Goal: Transaction & Acquisition: Purchase product/service

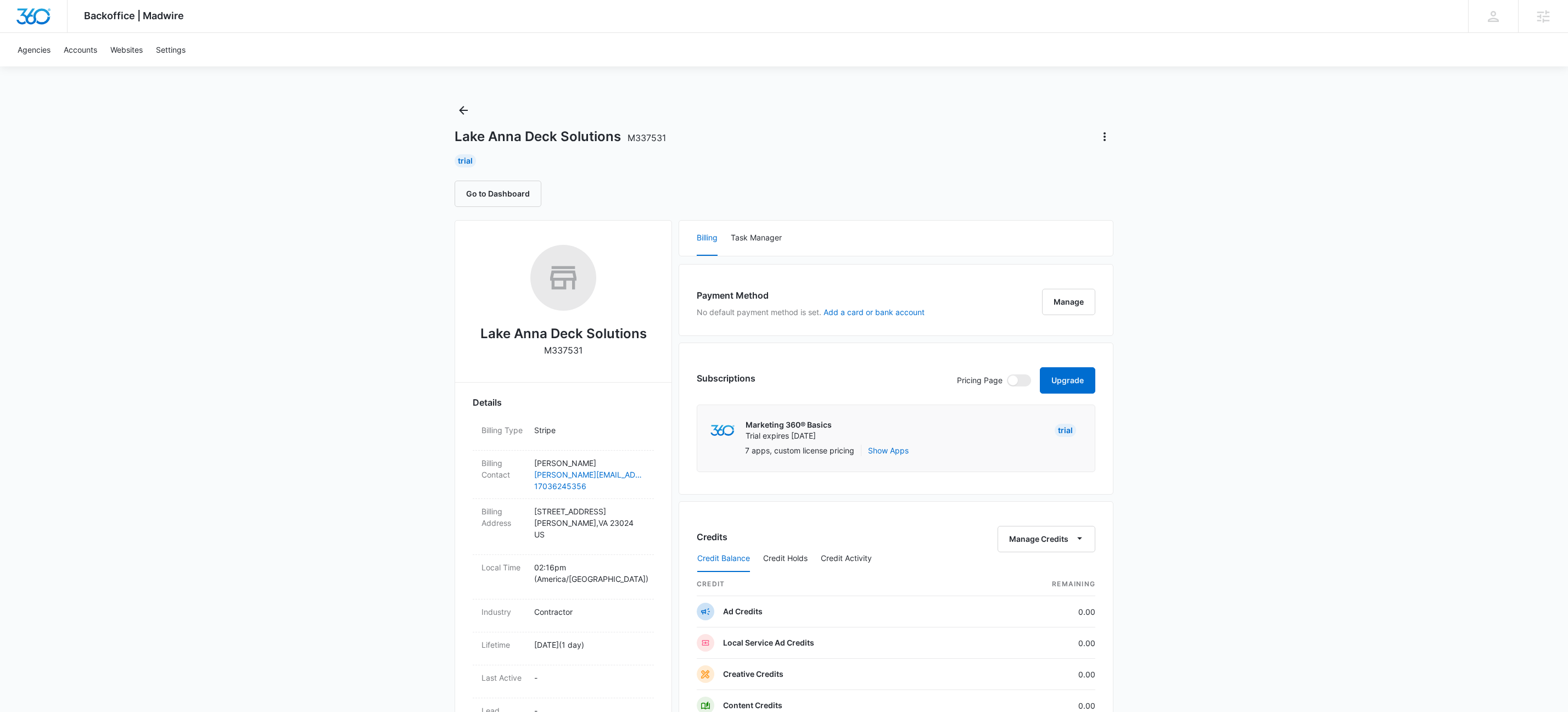
click at [558, 346] on p "M337531" at bounding box center [563, 350] width 39 height 13
copy p "M337531"
click at [1055, 381] on button "Upgrade" at bounding box center [1067, 380] width 55 height 26
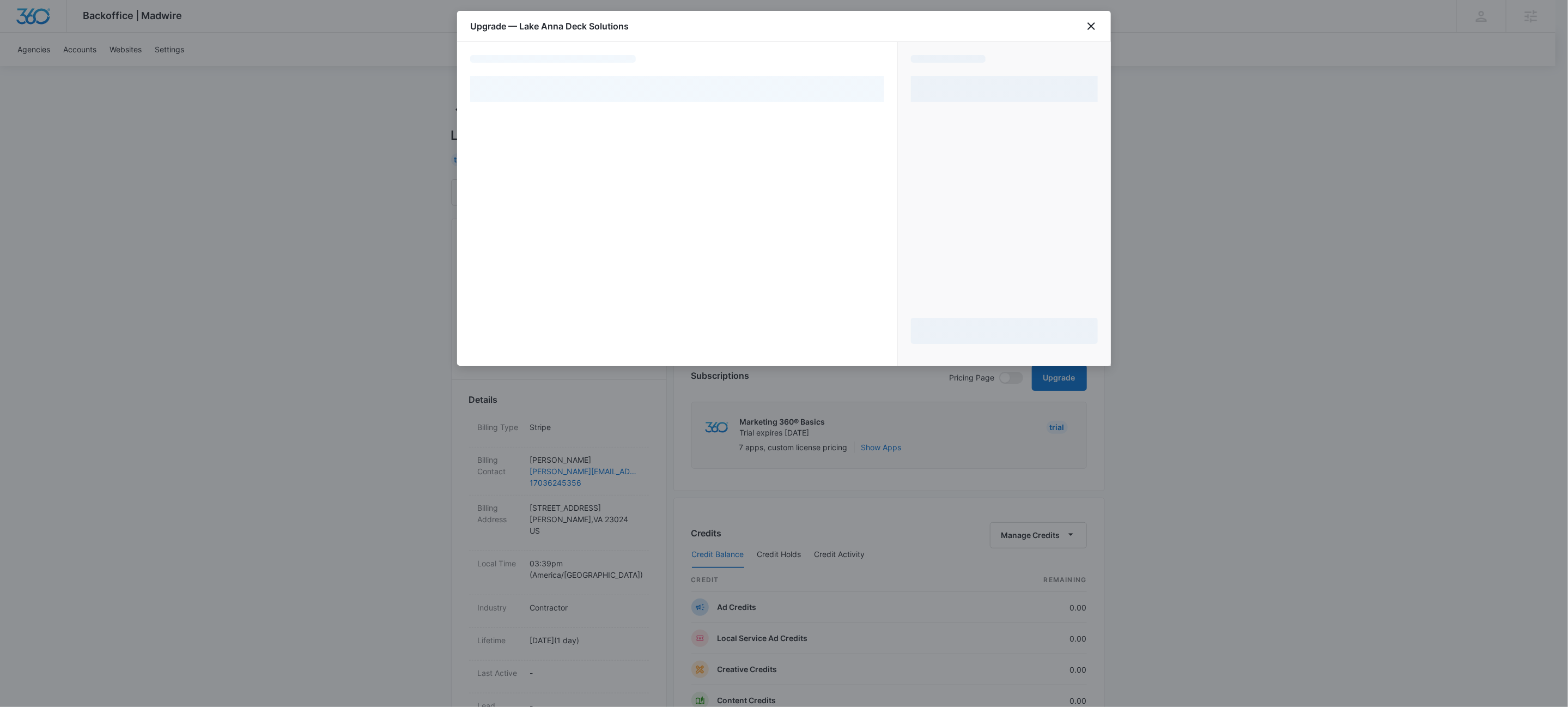
select select "NEW_METHOD"
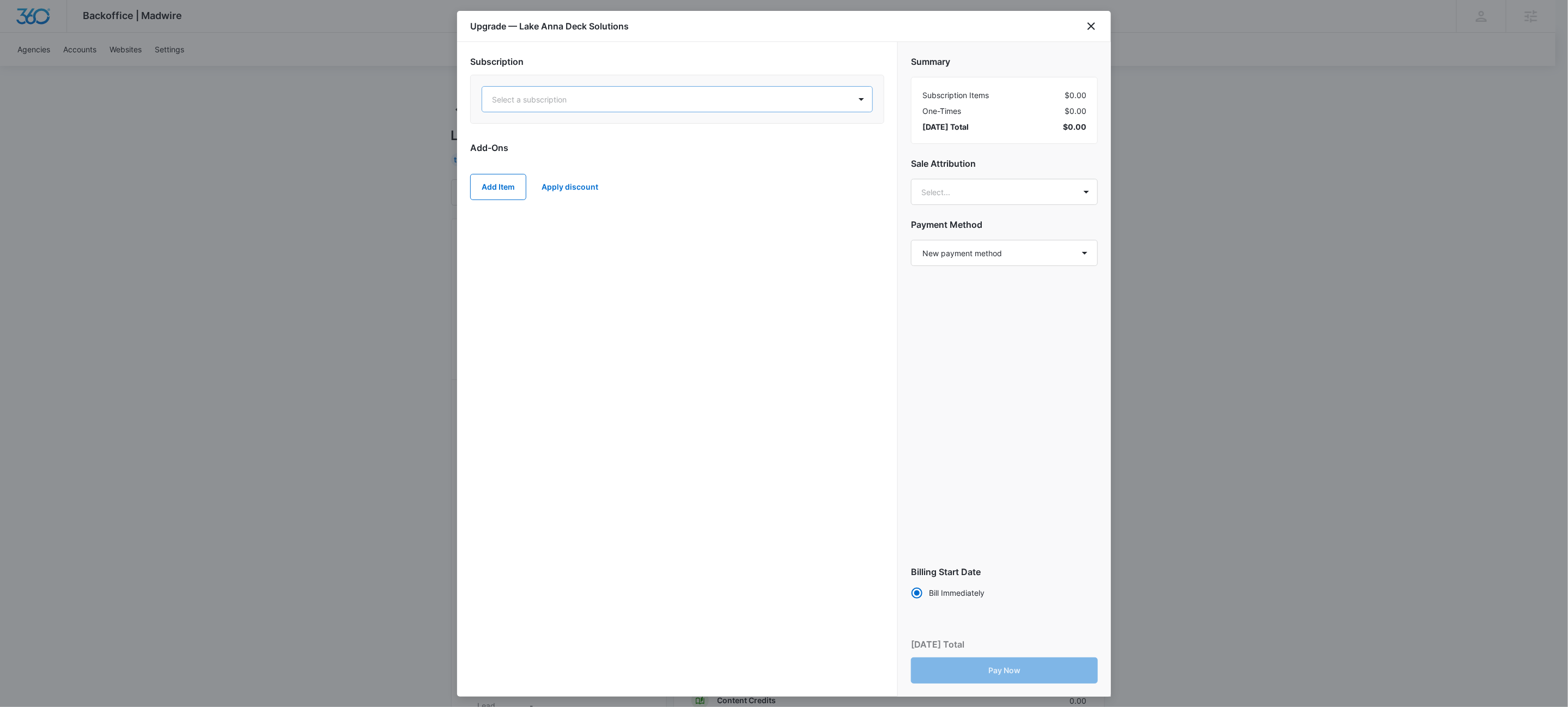
click at [786, 103] on div at bounding box center [664, 99] width 344 height 13
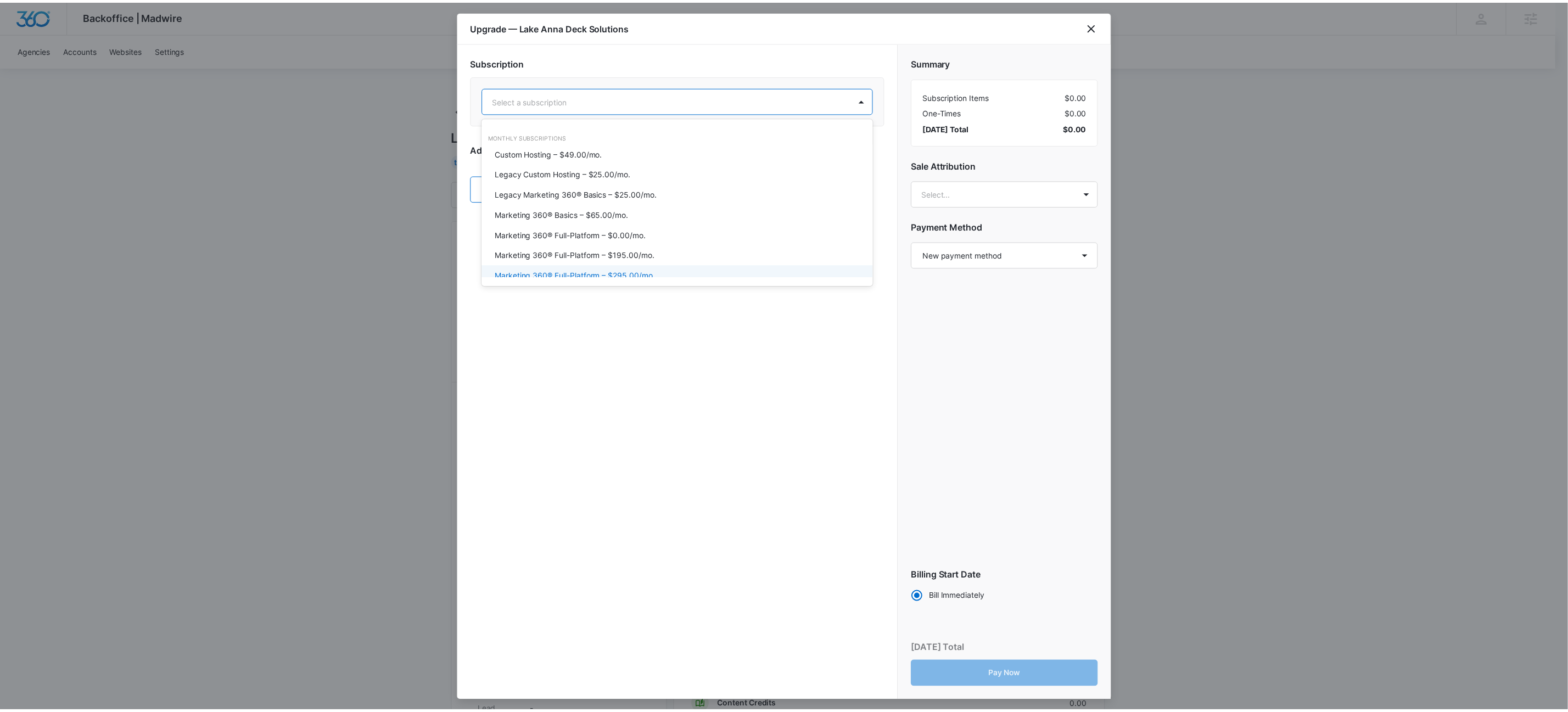
scroll to position [24, 0]
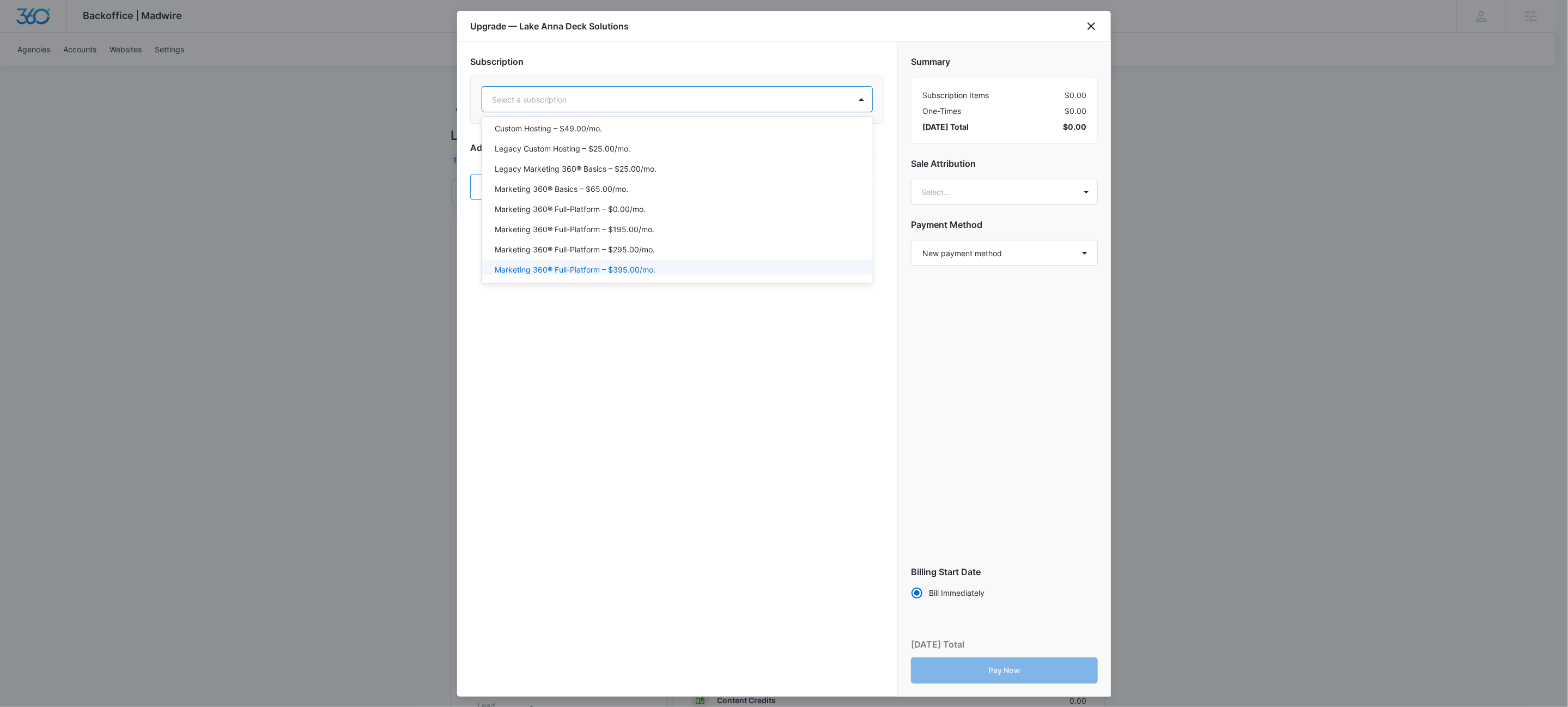
click at [637, 270] on p "Marketing 360® Full-Platform – $395.00/mo." at bounding box center [574, 269] width 160 height 12
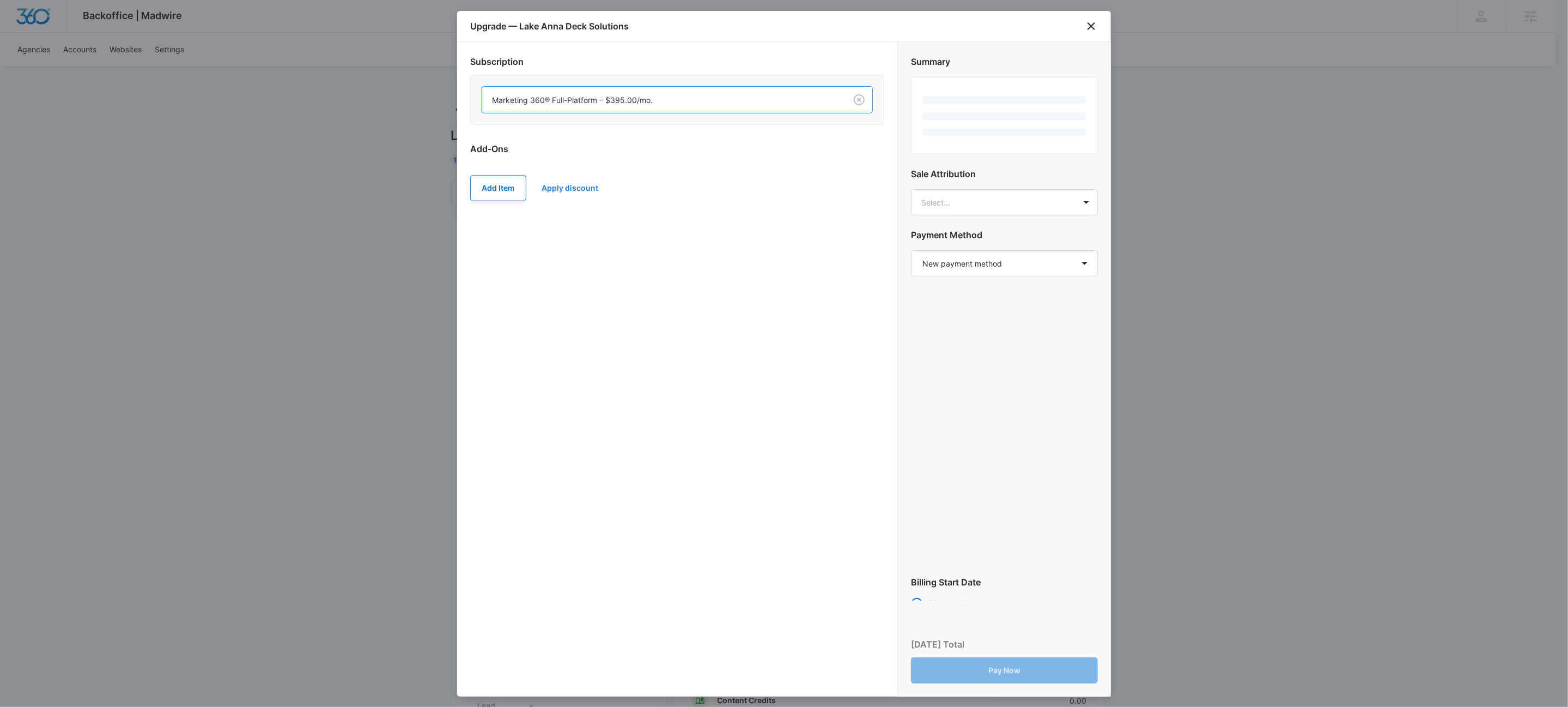
click at [602, 185] on button "Apply discount" at bounding box center [570, 188] width 78 height 26
click at [580, 265] on body "Backoffice | Madwire Apps Settings KW Kait Weagraff kaitlyn.weagraff@madwire.co…" at bounding box center [784, 557] width 1568 height 1115
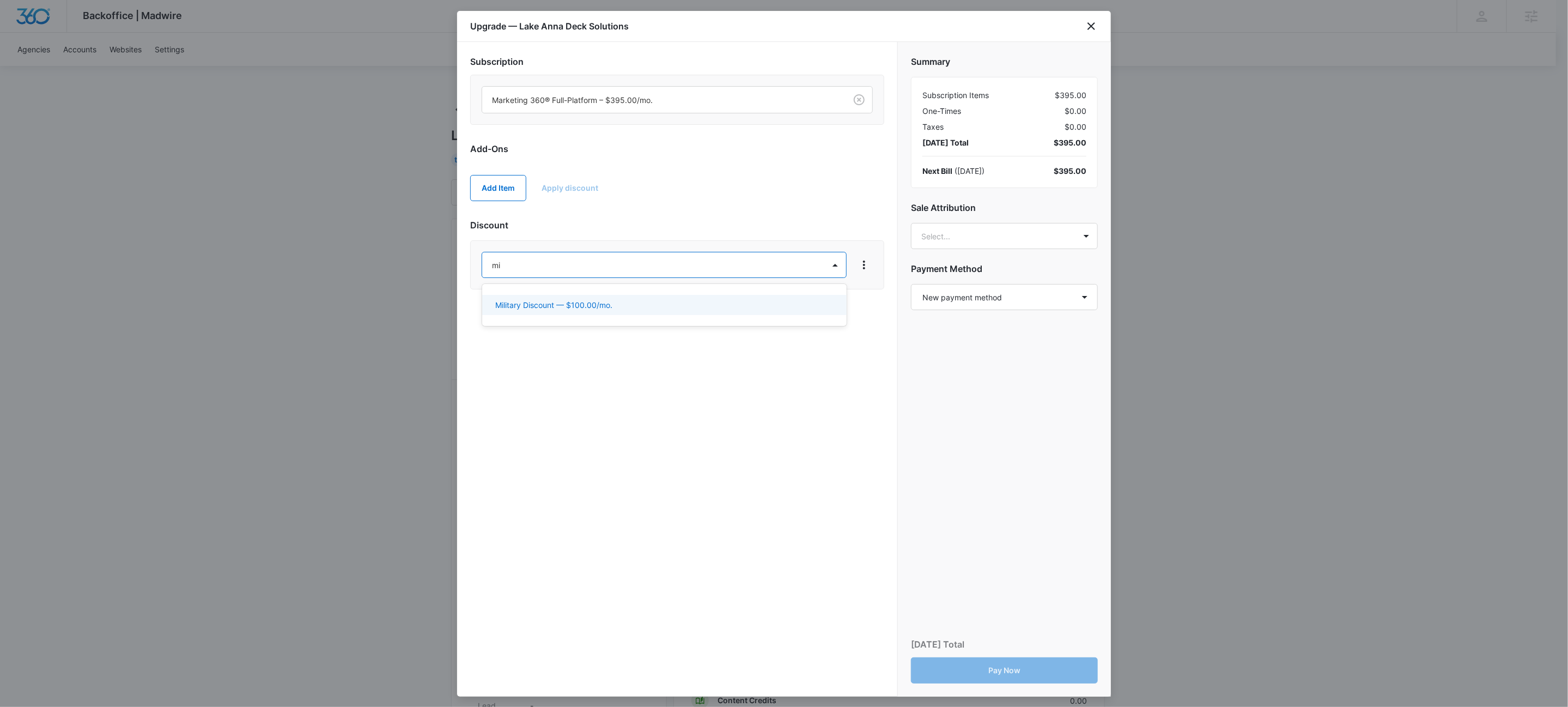
type input "mil"
drag, startPoint x: 600, startPoint y: 312, endPoint x: 586, endPoint y: 314, distance: 14.1
click at [600, 312] on div "Military Discount — $100.00/mo." at bounding box center [664, 305] width 365 height 20
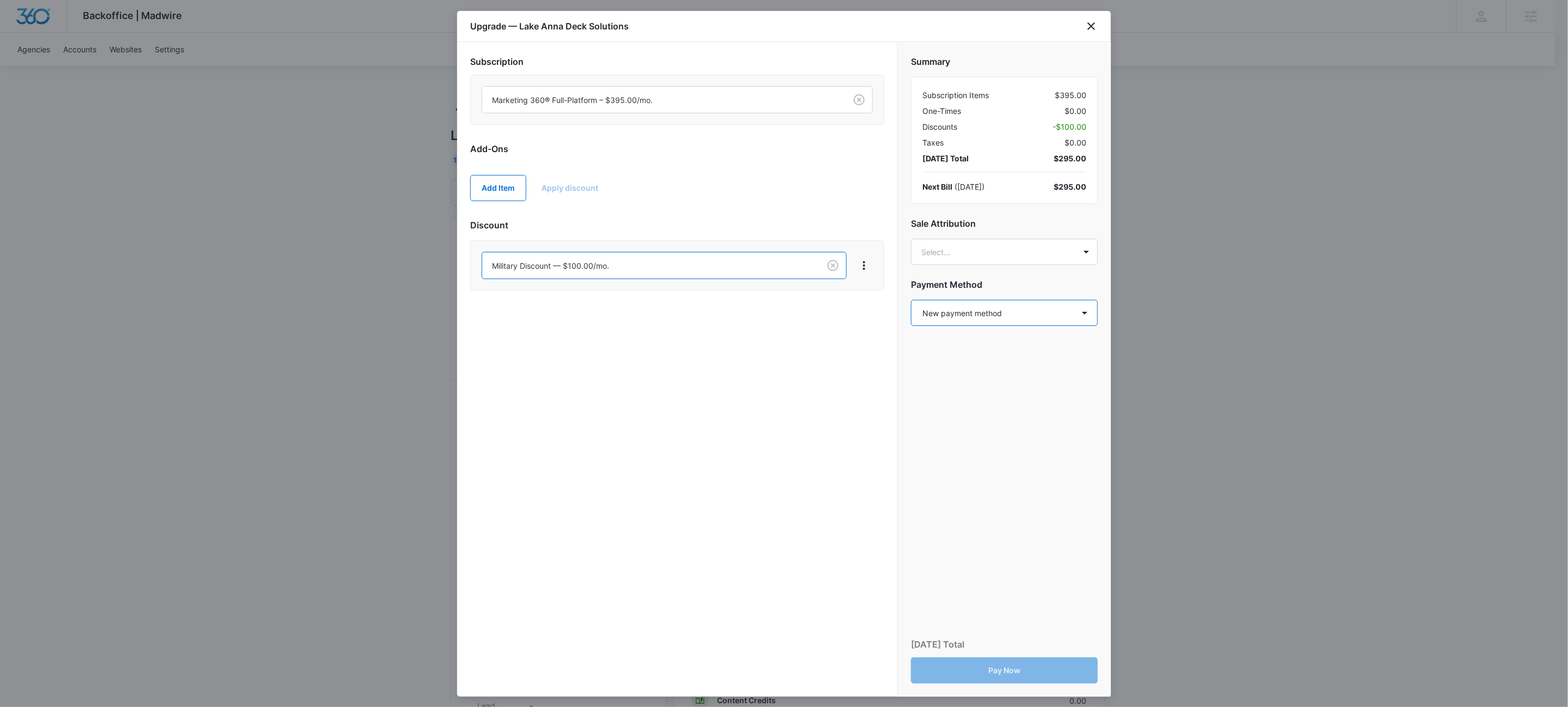
click at [1001, 316] on select "Select a payment method New payment method Monthly invoice" at bounding box center [1004, 312] width 187 height 26
select select "MANUAL_INVOICE"
click at [911, 301] on select "Select a payment method New payment method Monthly invoice" at bounding box center [1004, 312] width 187 height 26
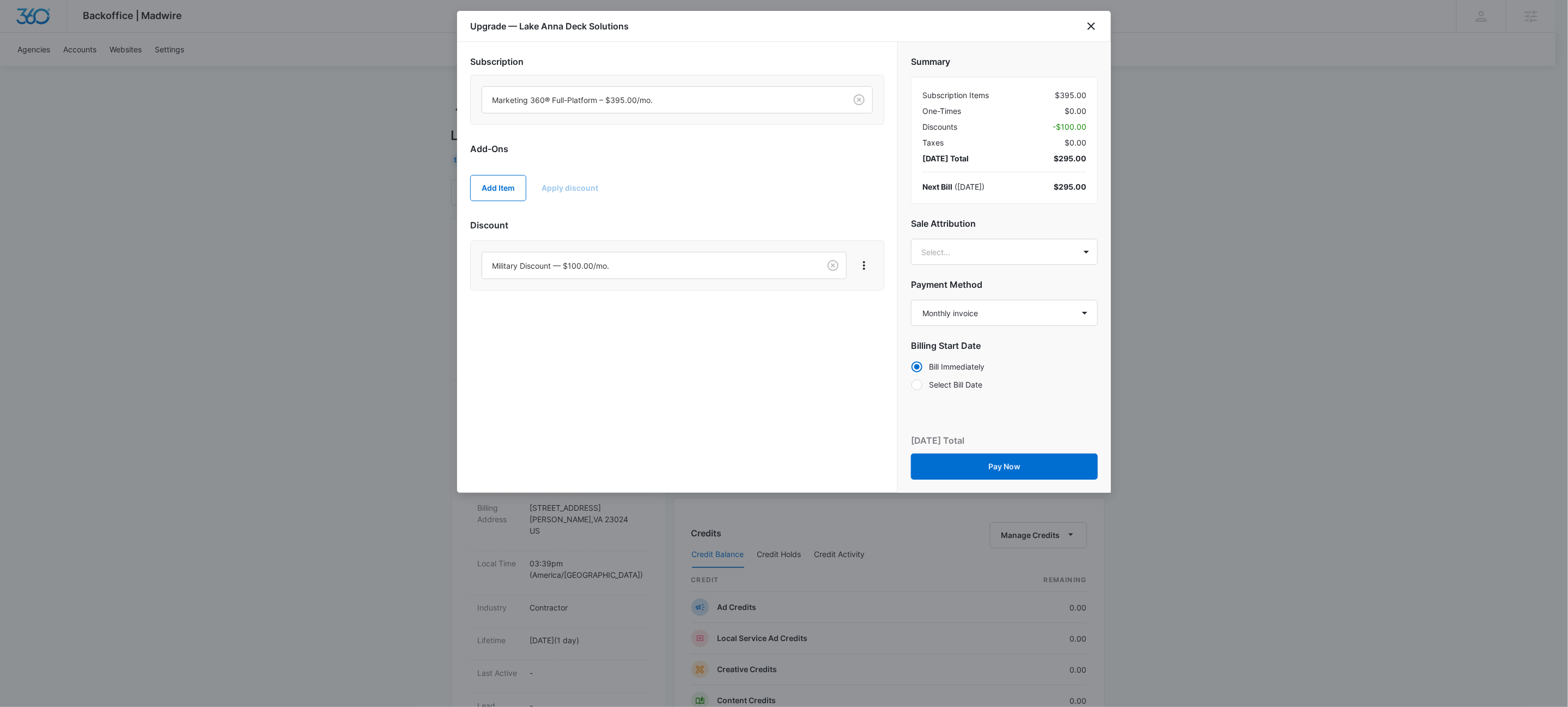
click at [919, 385] on div at bounding box center [917, 385] width 11 height 11
click at [912, 385] on input "Select Bill Date" at bounding box center [911, 384] width 1 height 1
radio input "false"
radio input "true"
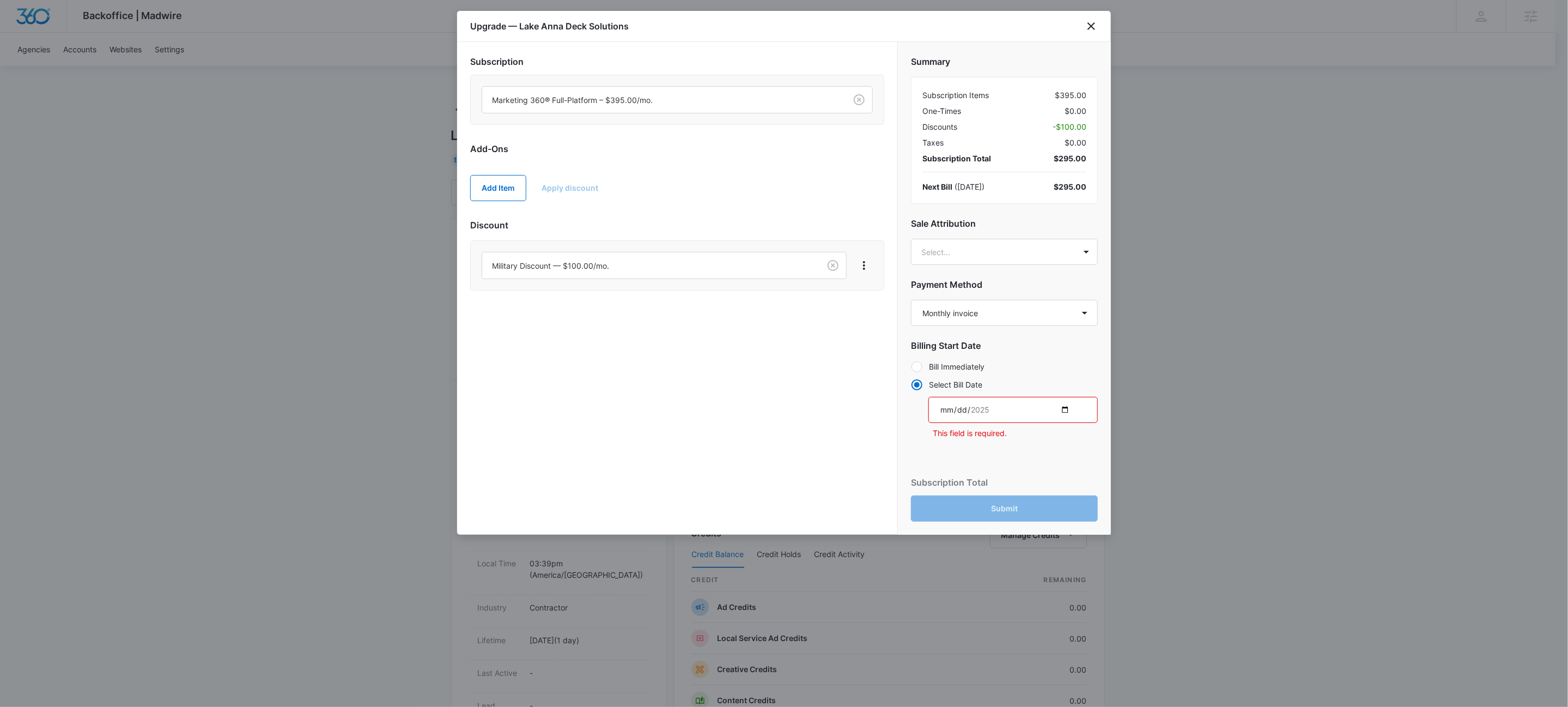
click at [1065, 412] on input "date" at bounding box center [1012, 409] width 170 height 26
type input "2025-09-25"
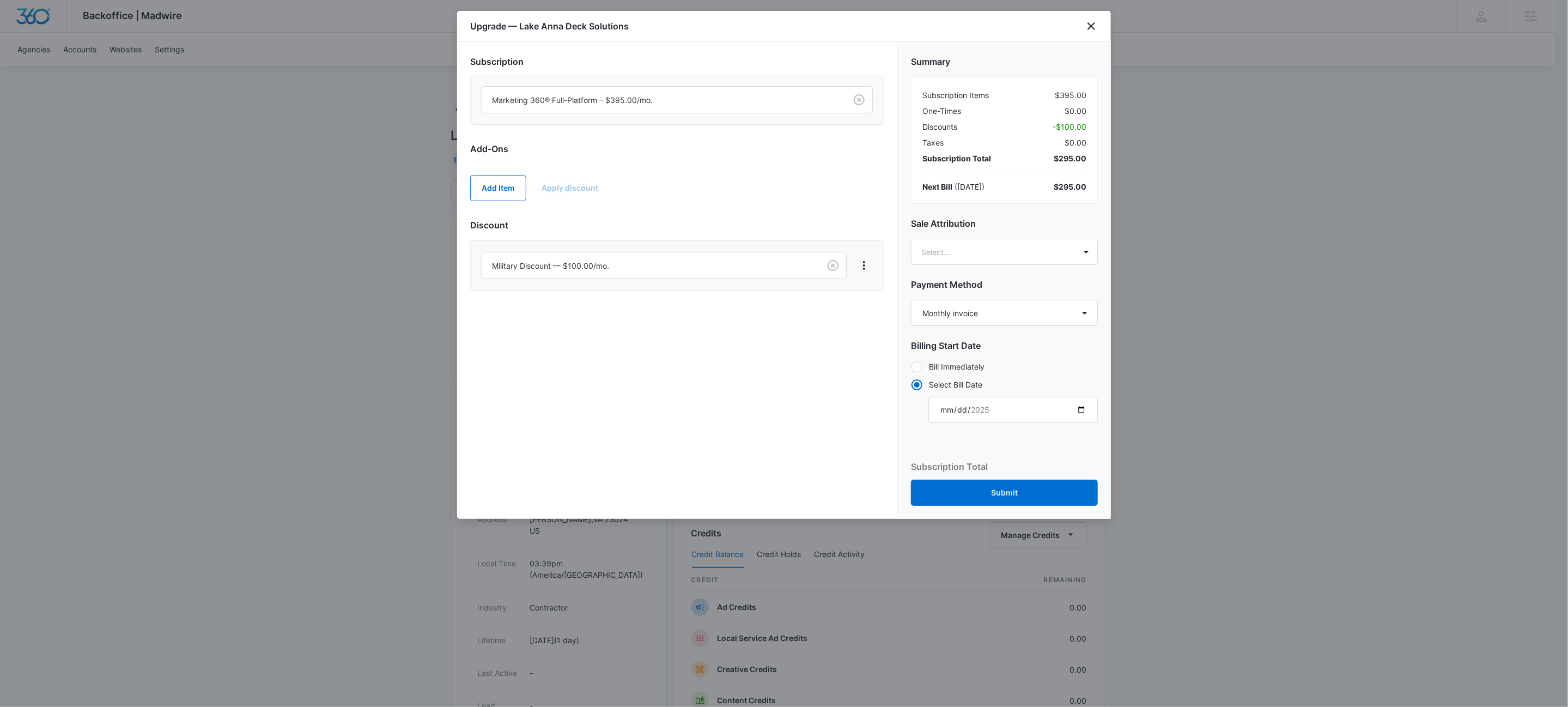
click at [772, 438] on div "Subscription Marketing 360® Full-Platform – $395.00/mo. Add-Ons Add Item Apply …" at bounding box center [677, 280] width 441 height 477
click at [1001, 491] on button "Submit" at bounding box center [1004, 492] width 187 height 26
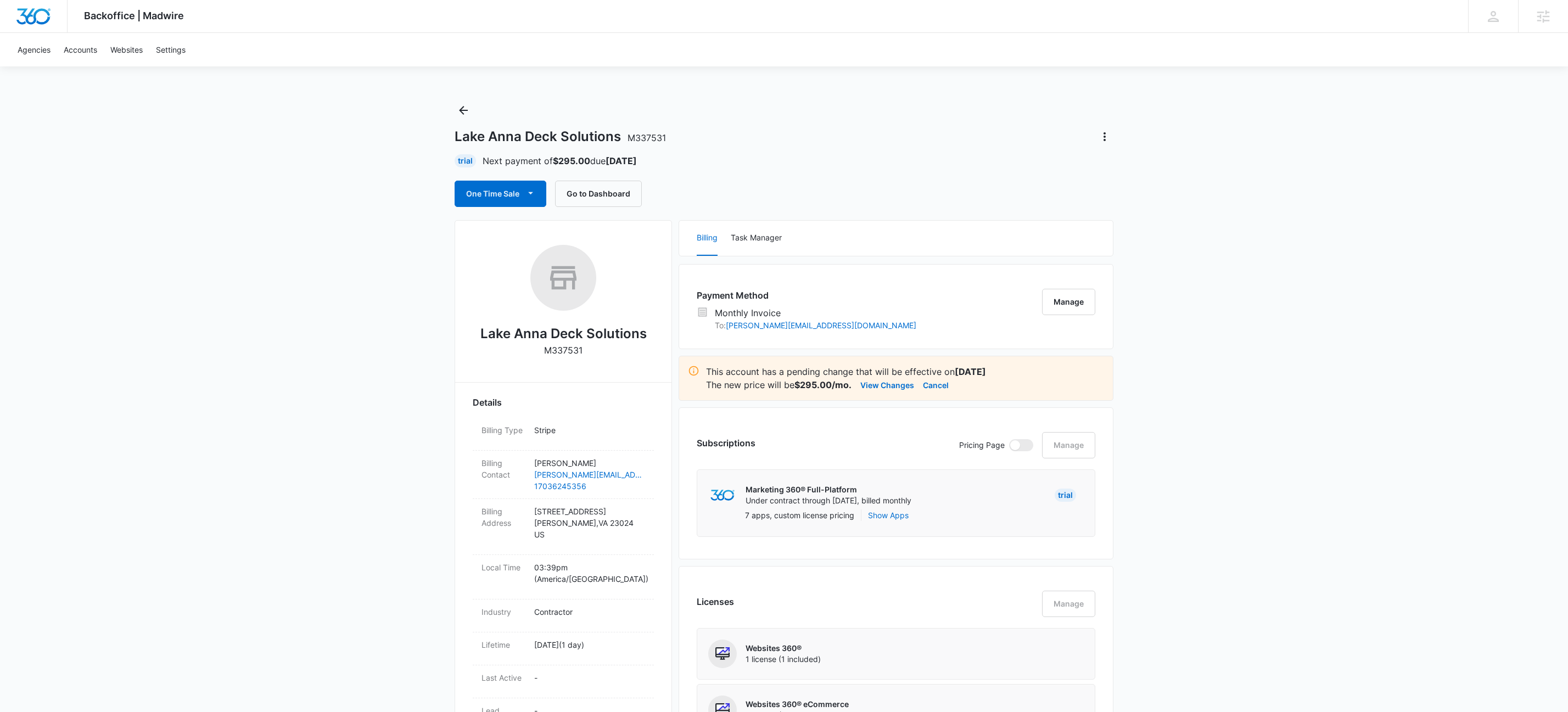
click at [568, 346] on p "M337531" at bounding box center [563, 350] width 39 height 13
copy p "M337531"
click at [1111, 139] on icon "Actions" at bounding box center [1104, 136] width 13 height 13
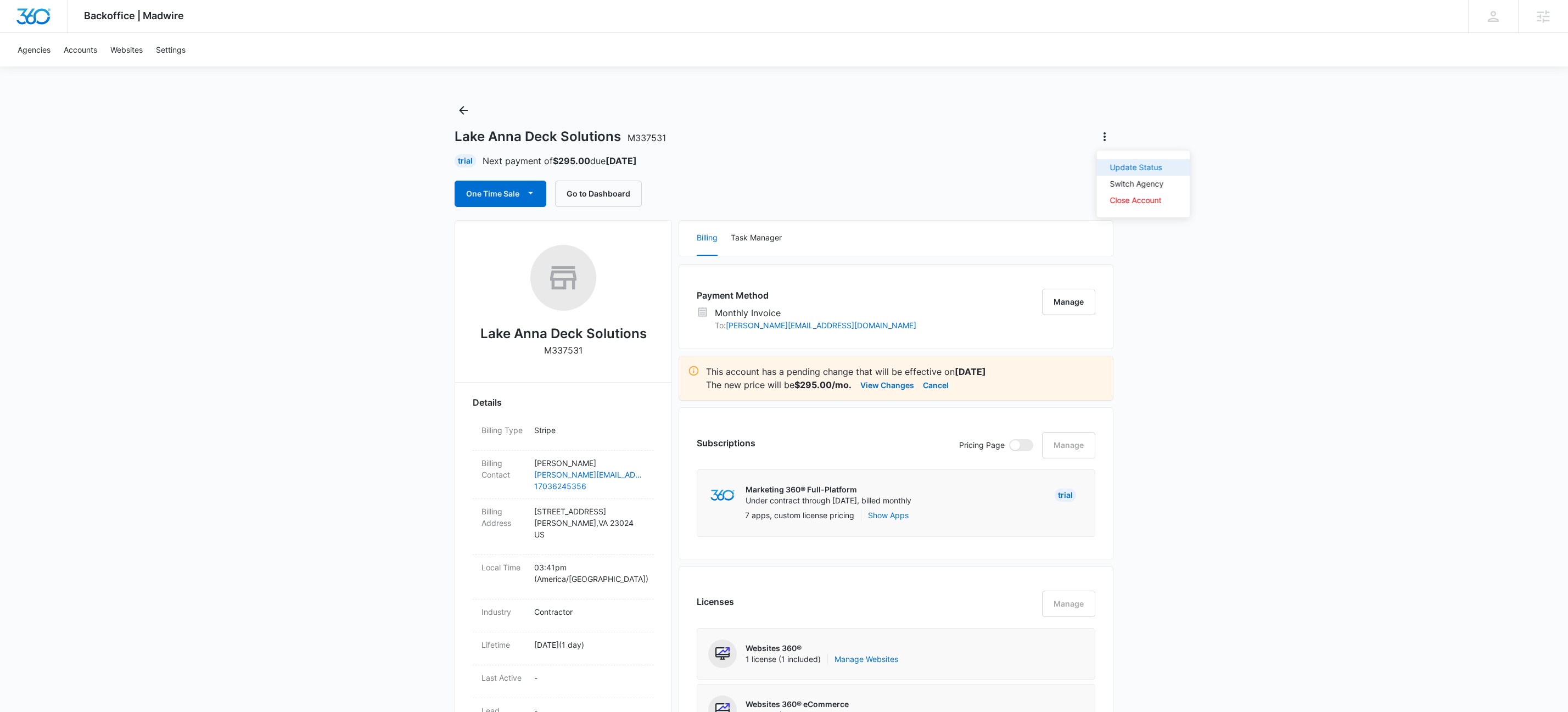
click at [1127, 167] on div "Update Status" at bounding box center [1137, 167] width 54 height 8
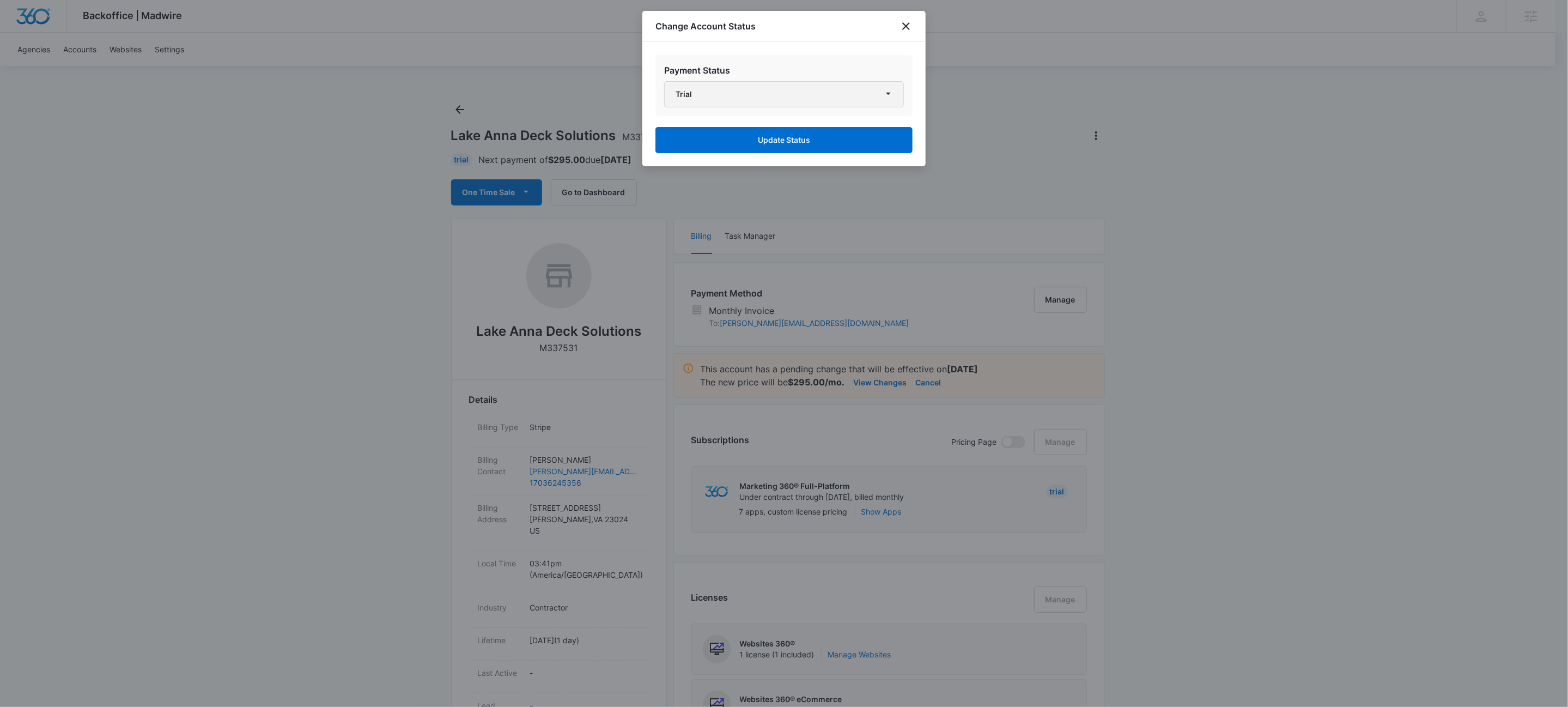
click at [750, 92] on button "Trial" at bounding box center [784, 94] width 239 height 26
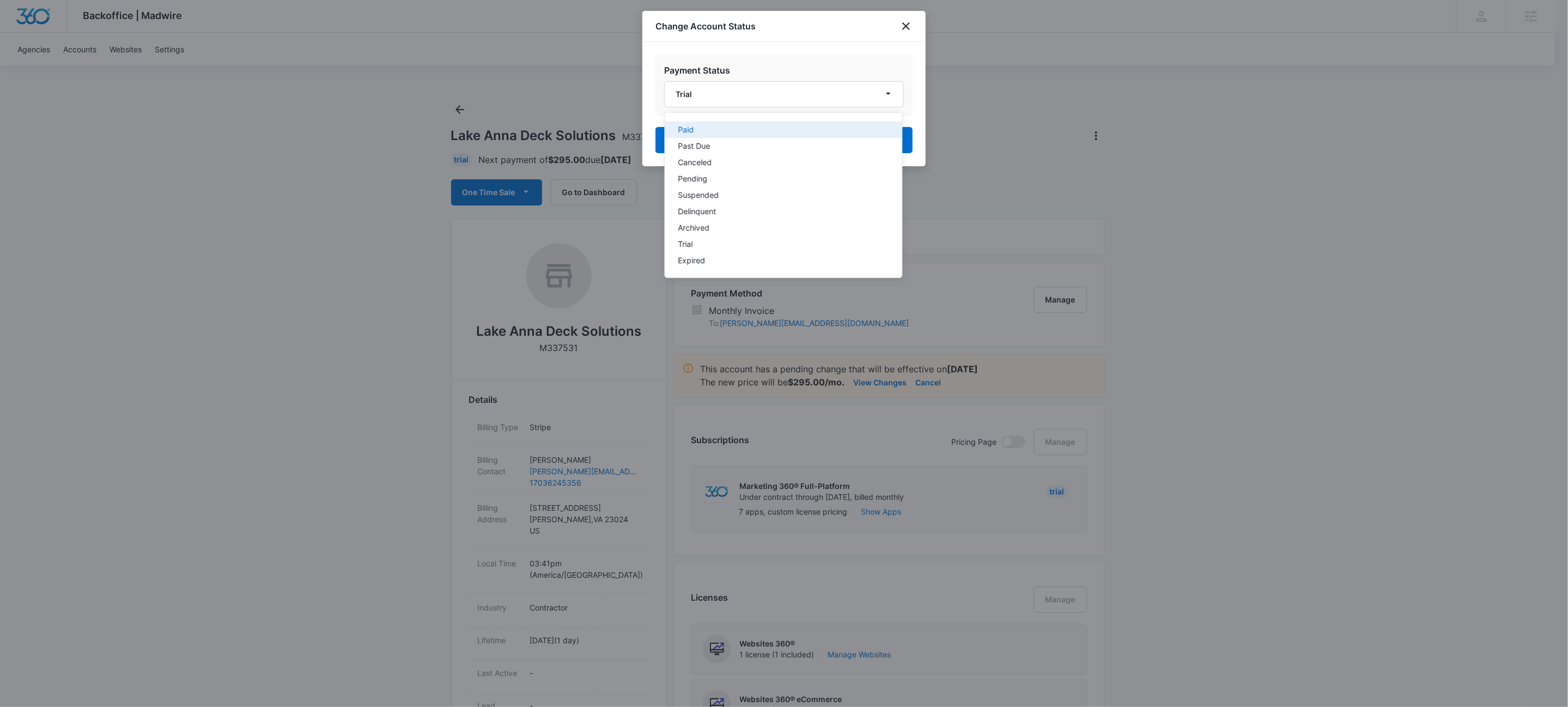
click at [743, 130] on div "Paid" at bounding box center [777, 130] width 198 height 8
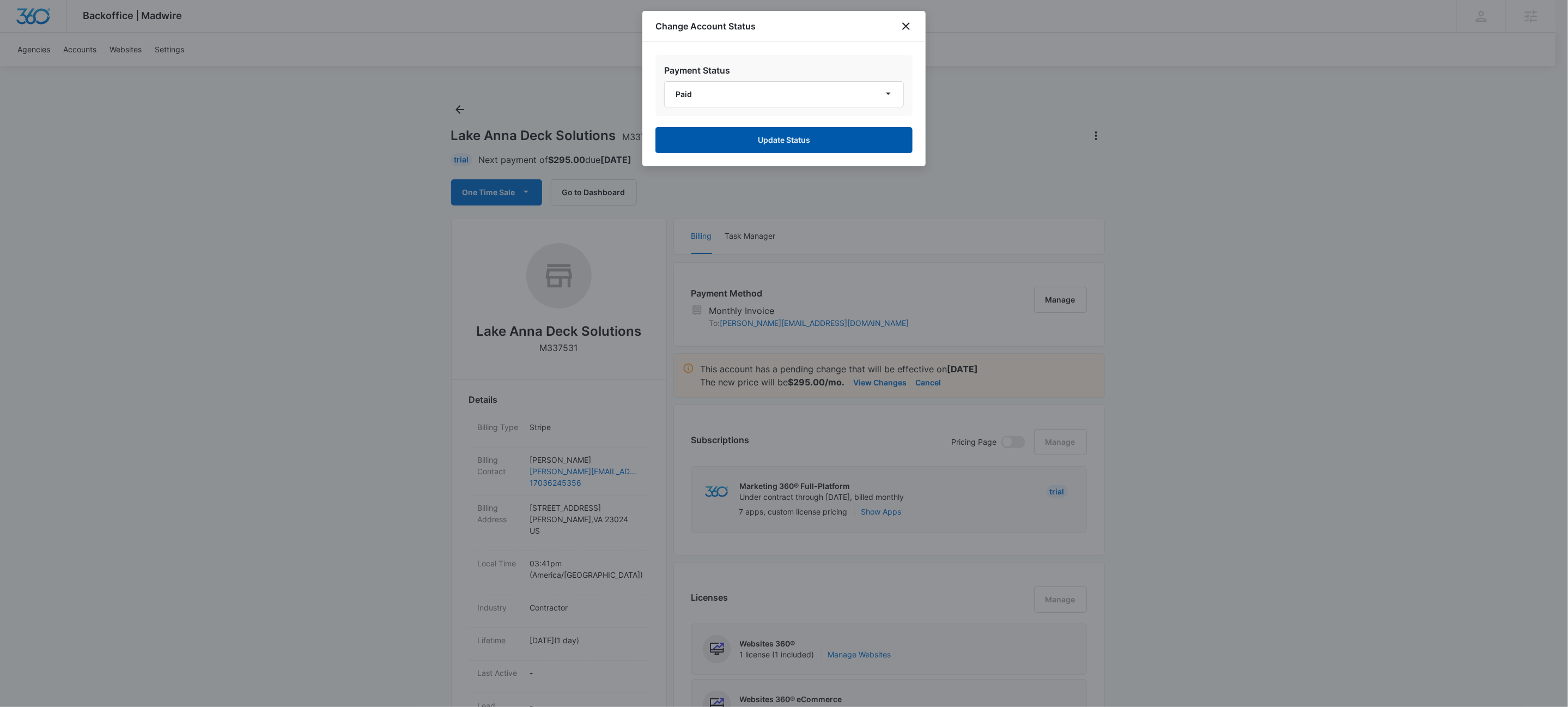
click at [750, 135] on button "Update Status" at bounding box center [784, 139] width 257 height 26
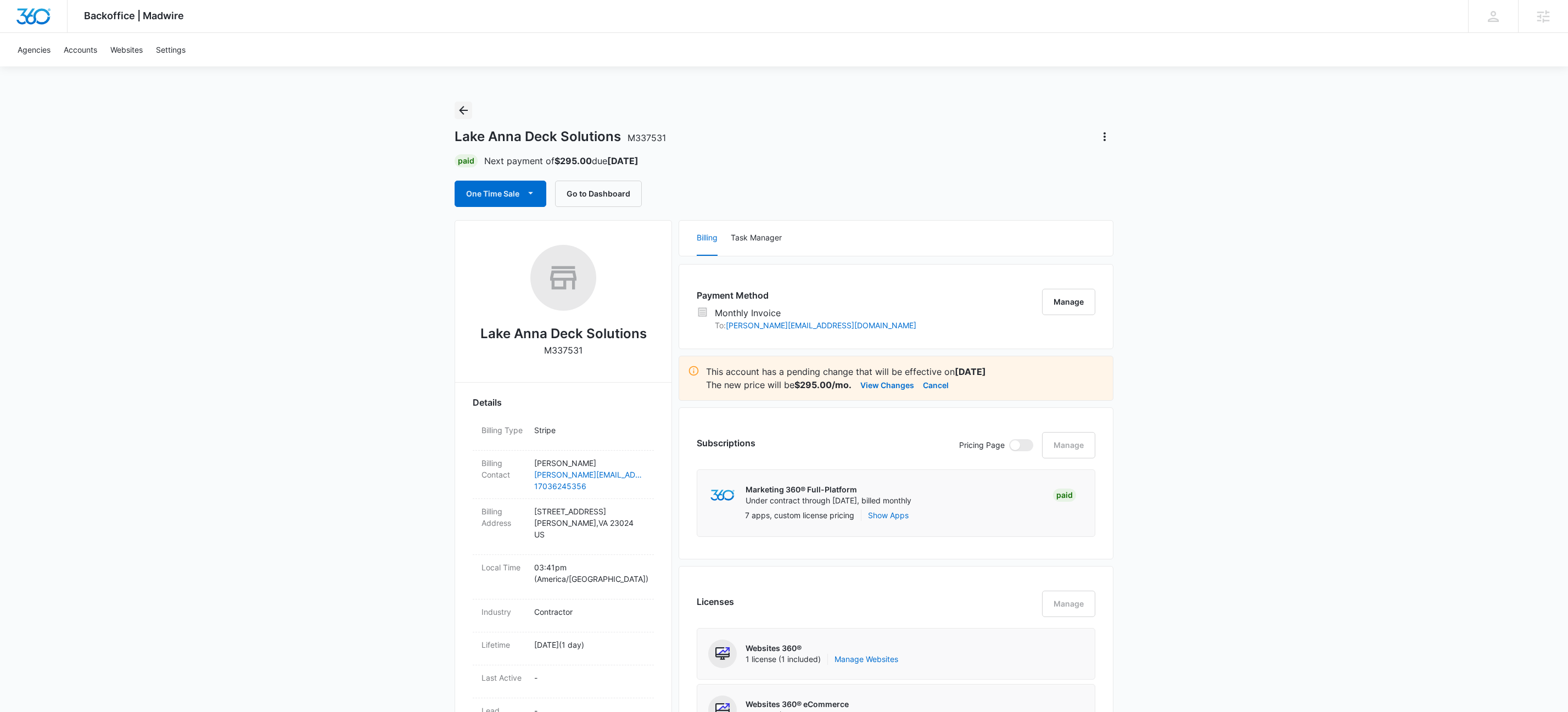
click at [464, 108] on icon "Back" at bounding box center [463, 110] width 13 height 13
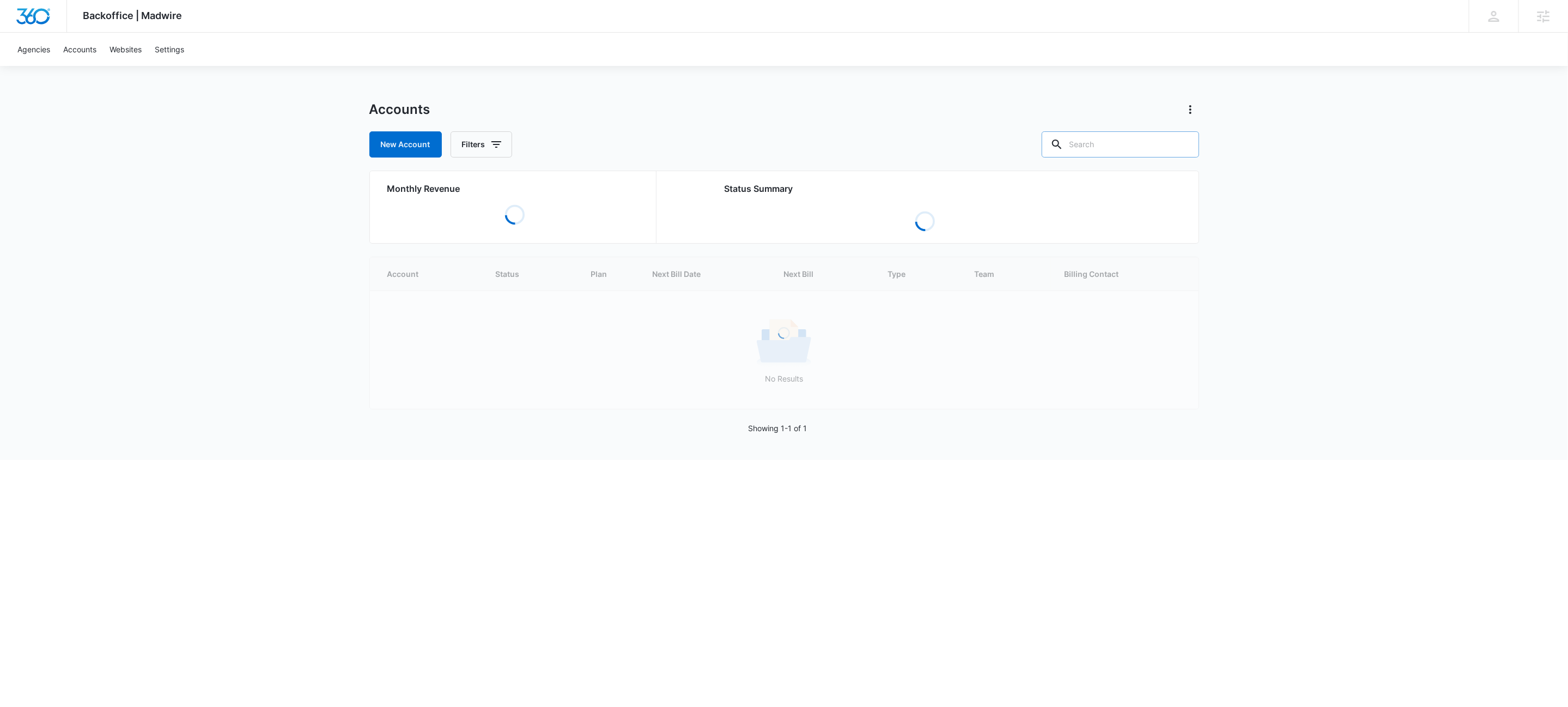
click at [1123, 139] on input "text" at bounding box center [1120, 144] width 157 height 26
type input "m32894"
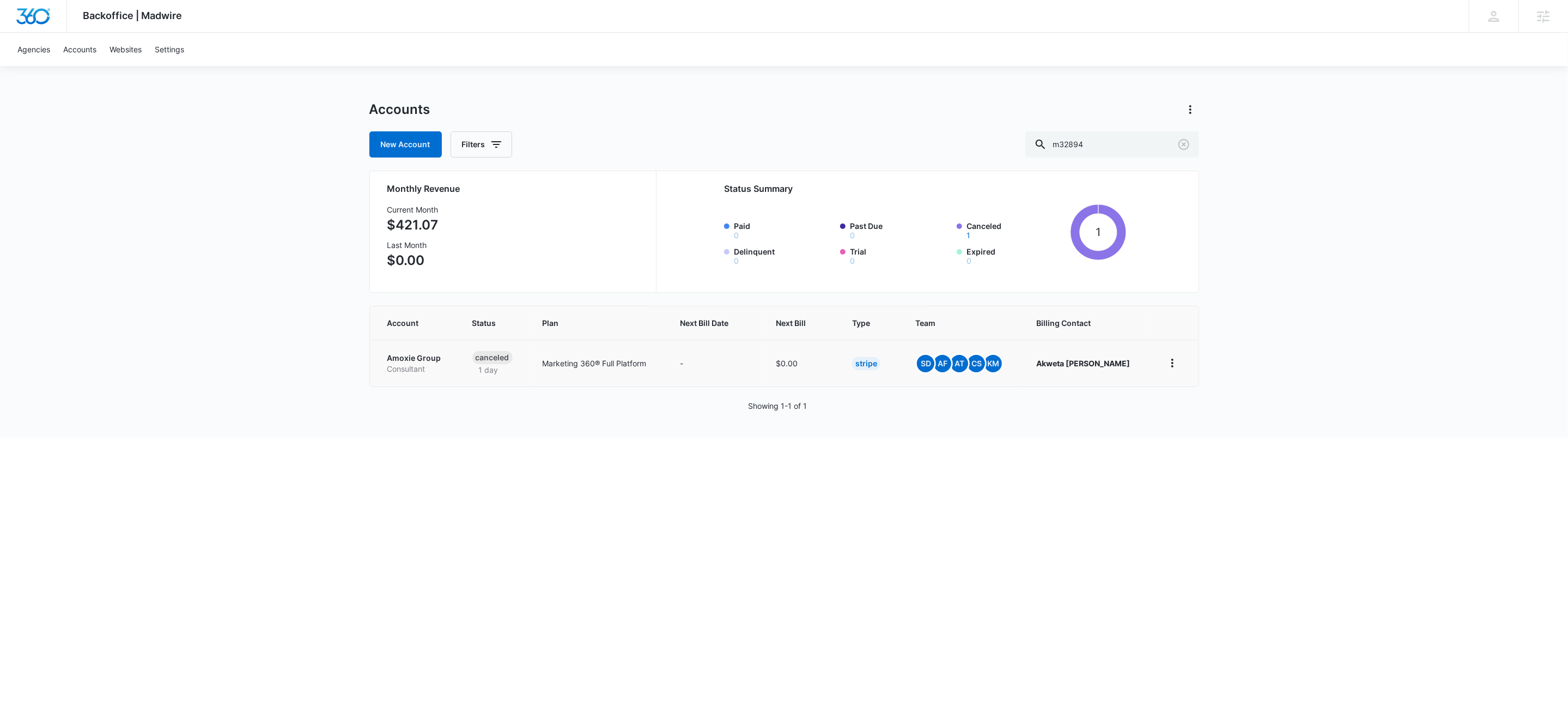
click at [426, 370] on p "Consultant" at bounding box center [416, 369] width 59 height 11
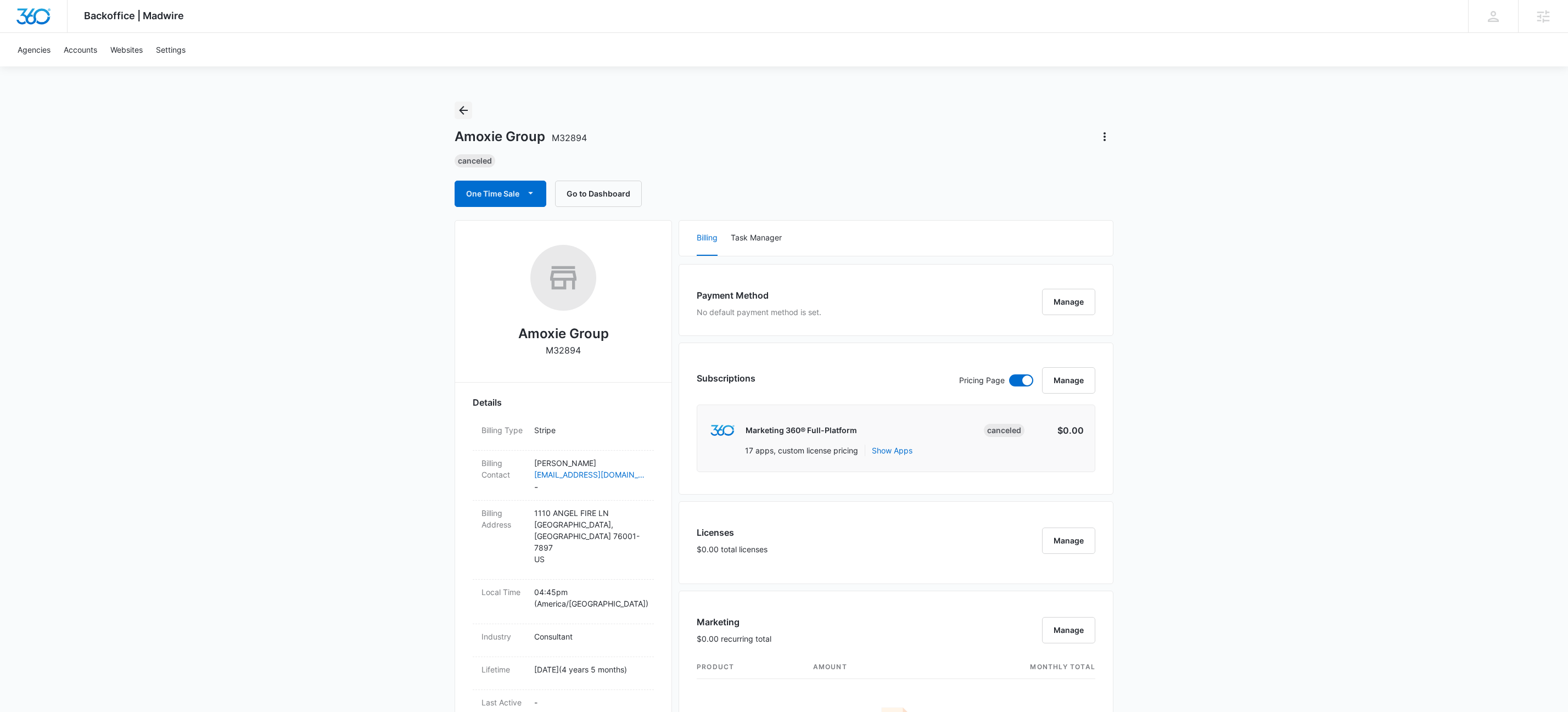
click at [464, 109] on icon "Back" at bounding box center [463, 110] width 13 height 13
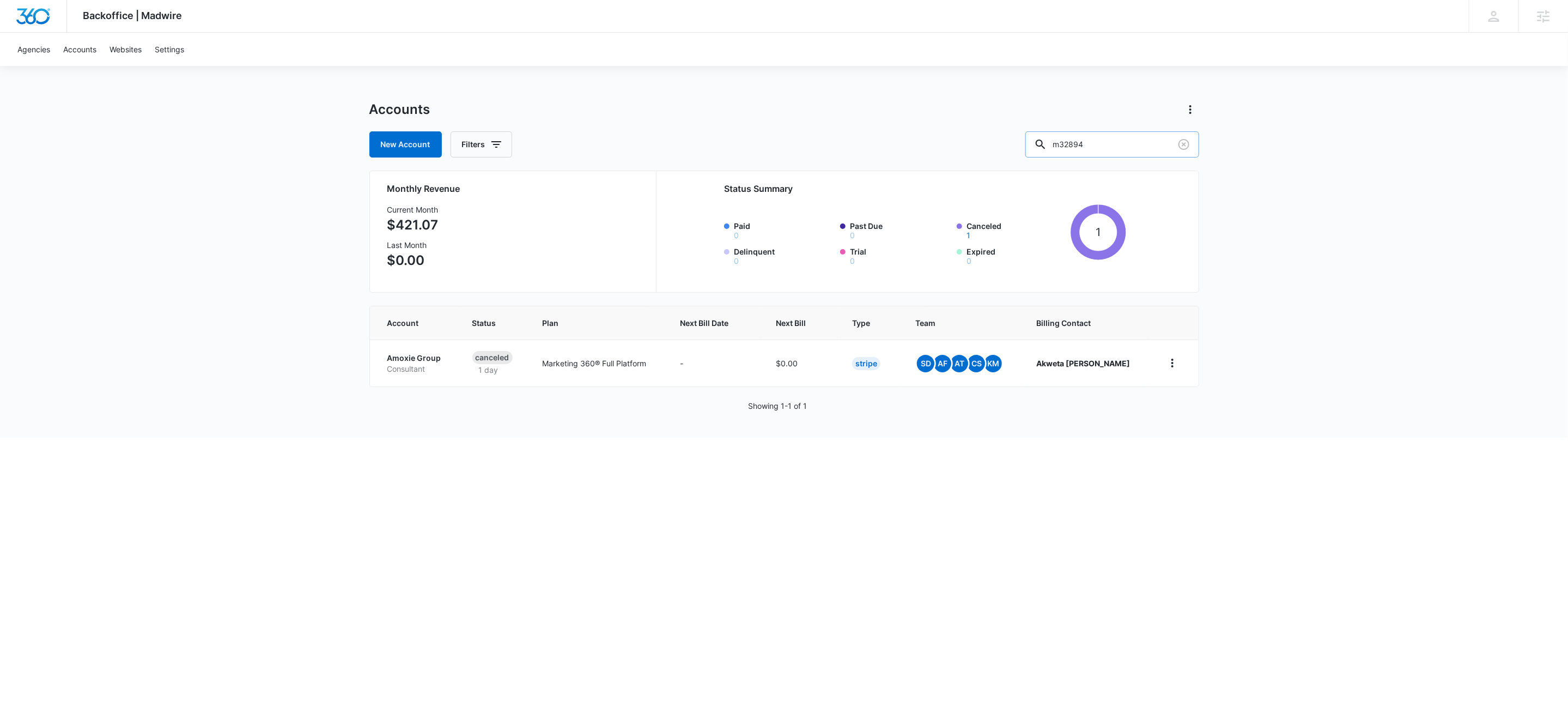
click at [1159, 142] on input "m32894" at bounding box center [1112, 144] width 174 height 26
drag, startPoint x: 1159, startPoint y: 142, endPoint x: 1158, endPoint y: 128, distance: 14.0
click at [1159, 142] on input "m32894" at bounding box center [1112, 144] width 174 height 26
paste input "M56200"
type input "M56200"
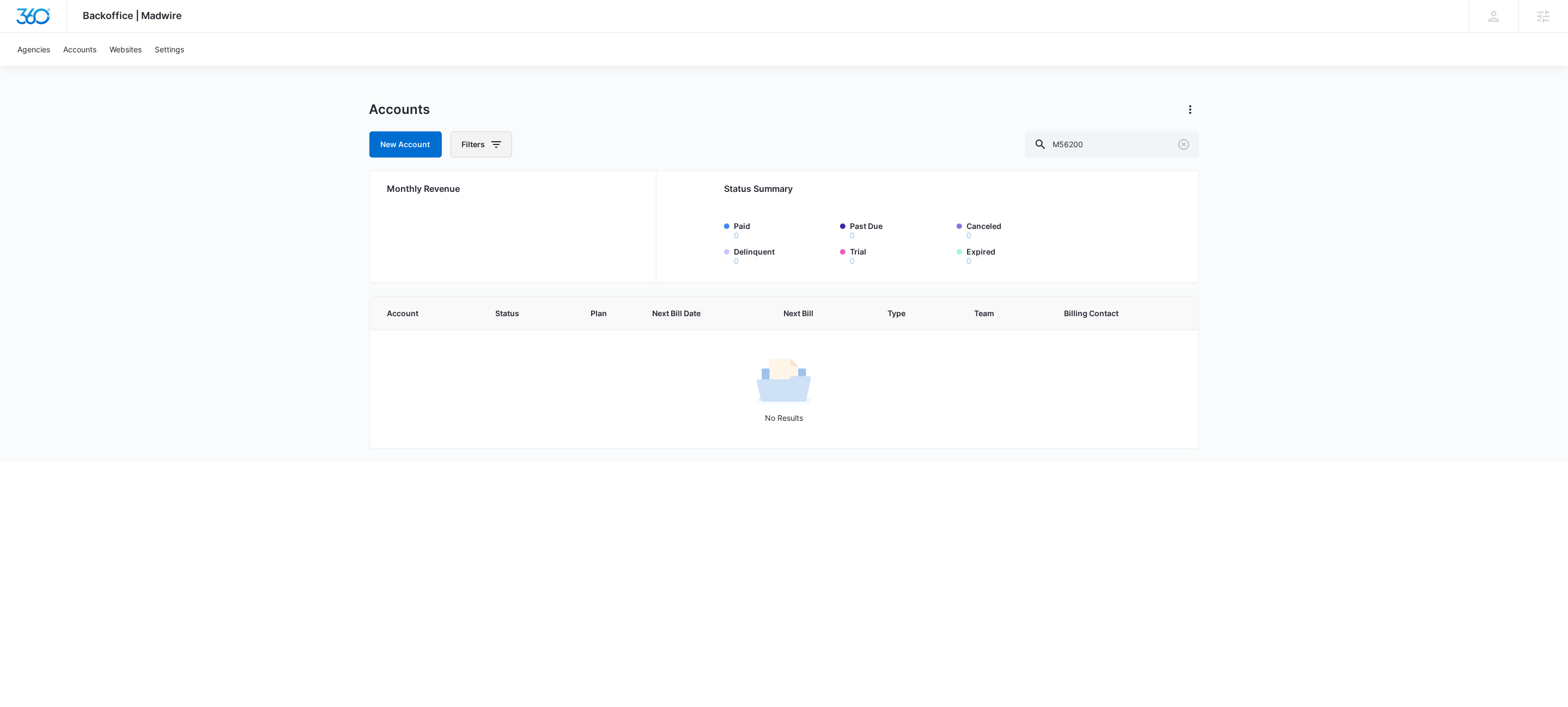
click at [500, 141] on icon "button" at bounding box center [496, 144] width 10 height 6
click at [579, 183] on icon "Show Agency filters" at bounding box center [581, 184] width 13 height 13
click at [480, 220] on label "Search All Agencies" at bounding box center [527, 220] width 125 height 12
click at [466, 220] on input "Search All Agencies" at bounding box center [465, 220] width 1 height 1
checkbox input "true"
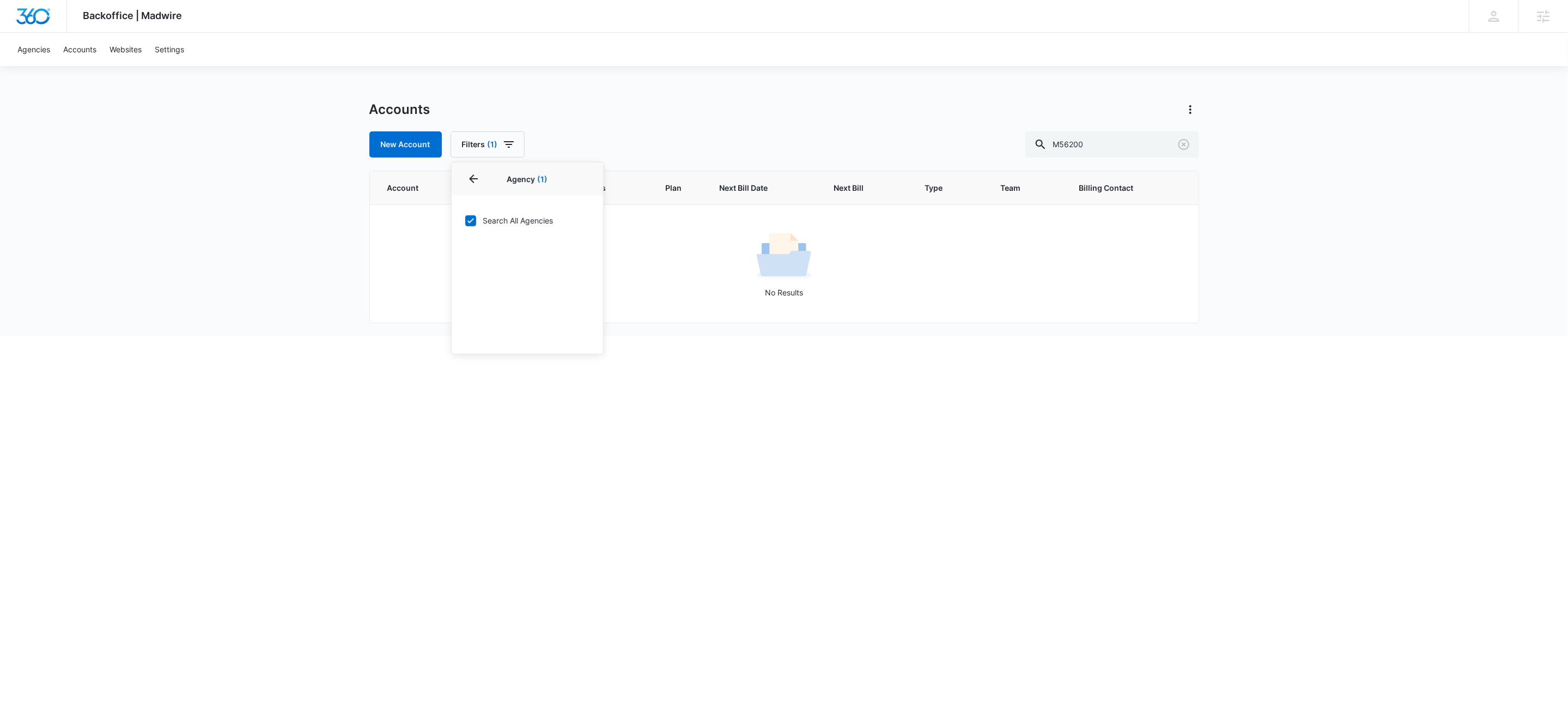
click at [718, 92] on div "Backoffice | Madwire Apps Settings KW Kait Weagraff kaitlyn.weagraff@madwire.co…" at bounding box center [784, 168] width 1568 height 337
click at [1138, 139] on input "M56200" at bounding box center [1112, 144] width 174 height 26
drag, startPoint x: 1178, startPoint y: 143, endPoint x: 1158, endPoint y: 146, distance: 20.2
click at [1178, 143] on icon "Clear" at bounding box center [1184, 145] width 11 height 11
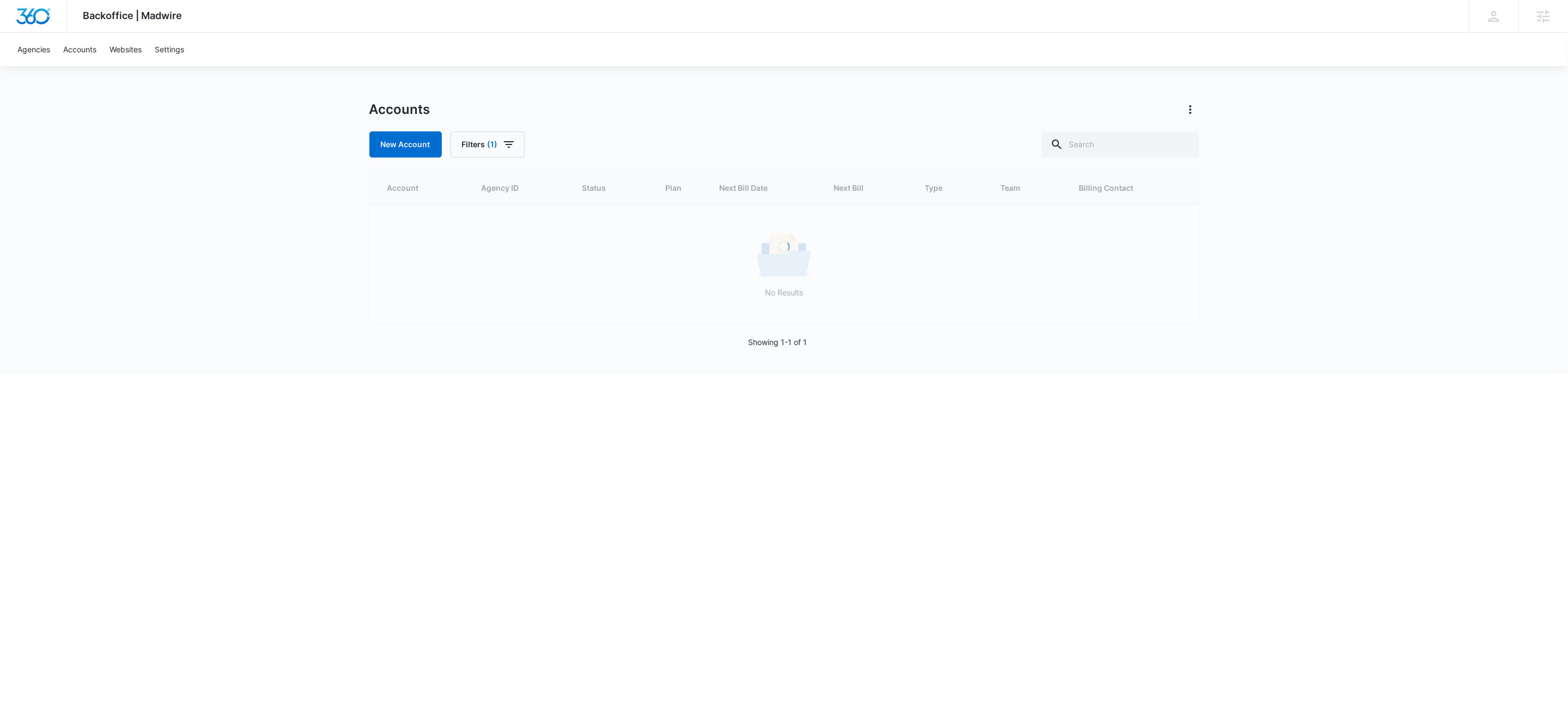
click at [525, 142] on div "New Account Filters (1)" at bounding box center [784, 144] width 829 height 26
click at [1066, 135] on div at bounding box center [1057, 144] width 17 height 26
click at [1106, 146] on input "text" at bounding box center [1120, 144] width 157 height 26
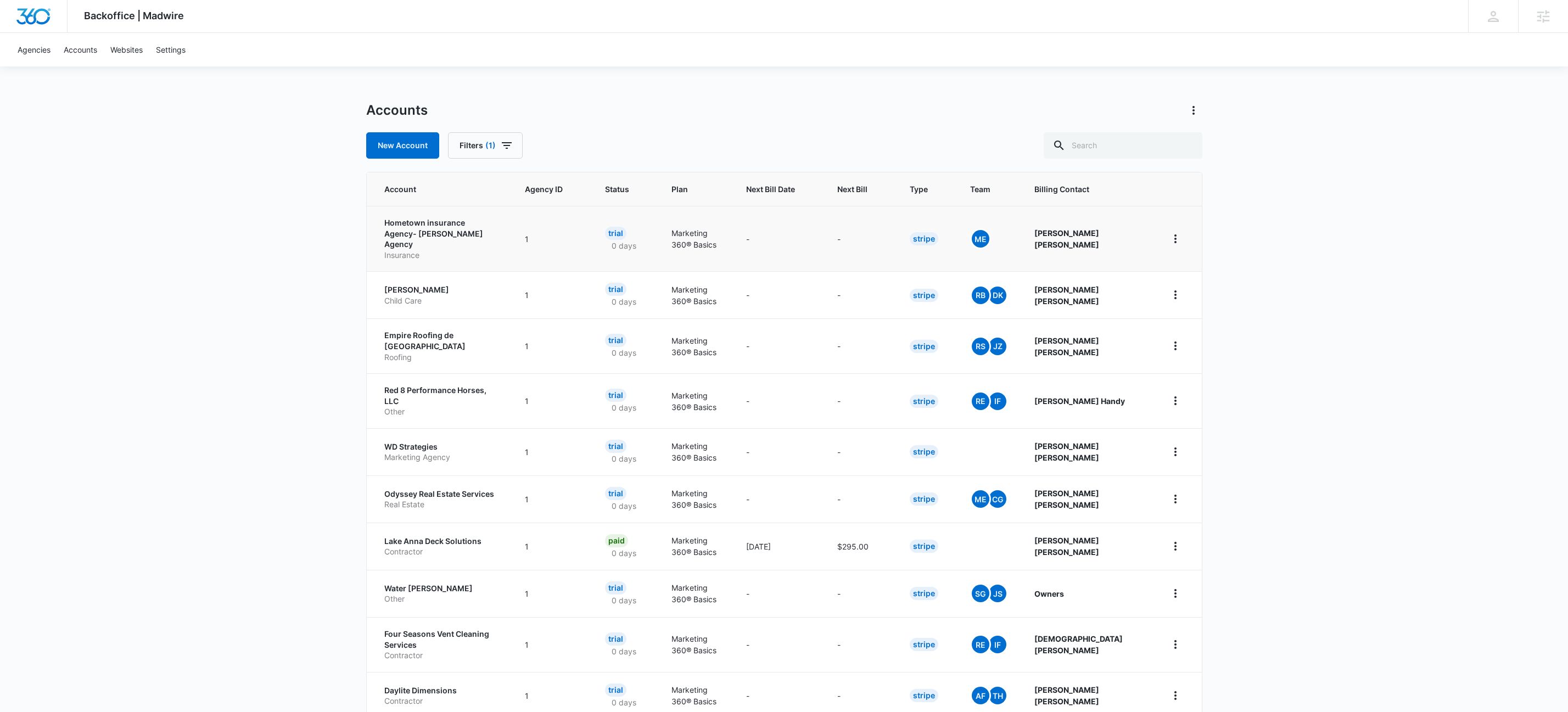
click at [487, 229] on p "Hometown insurance Agency- Kharoubeh-Johnson Agency" at bounding box center [441, 233] width 115 height 32
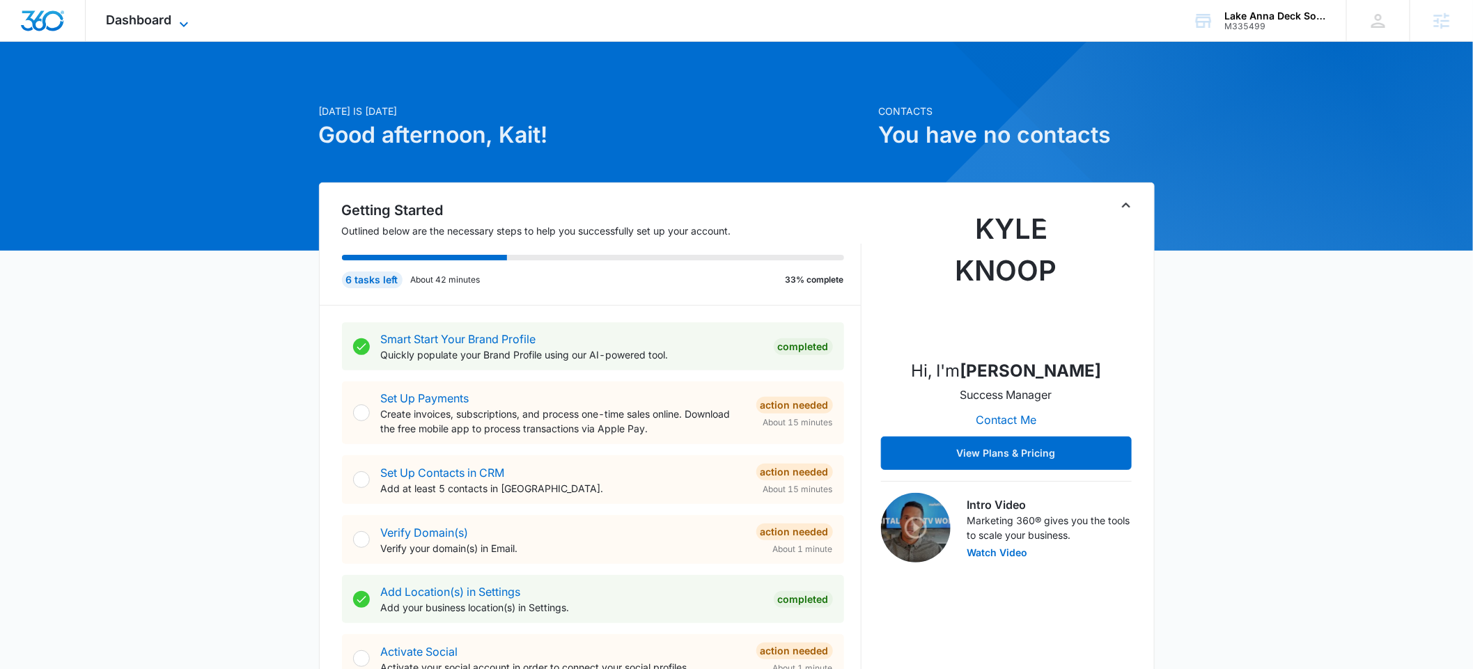
click at [176, 25] on icon at bounding box center [183, 24] width 17 height 17
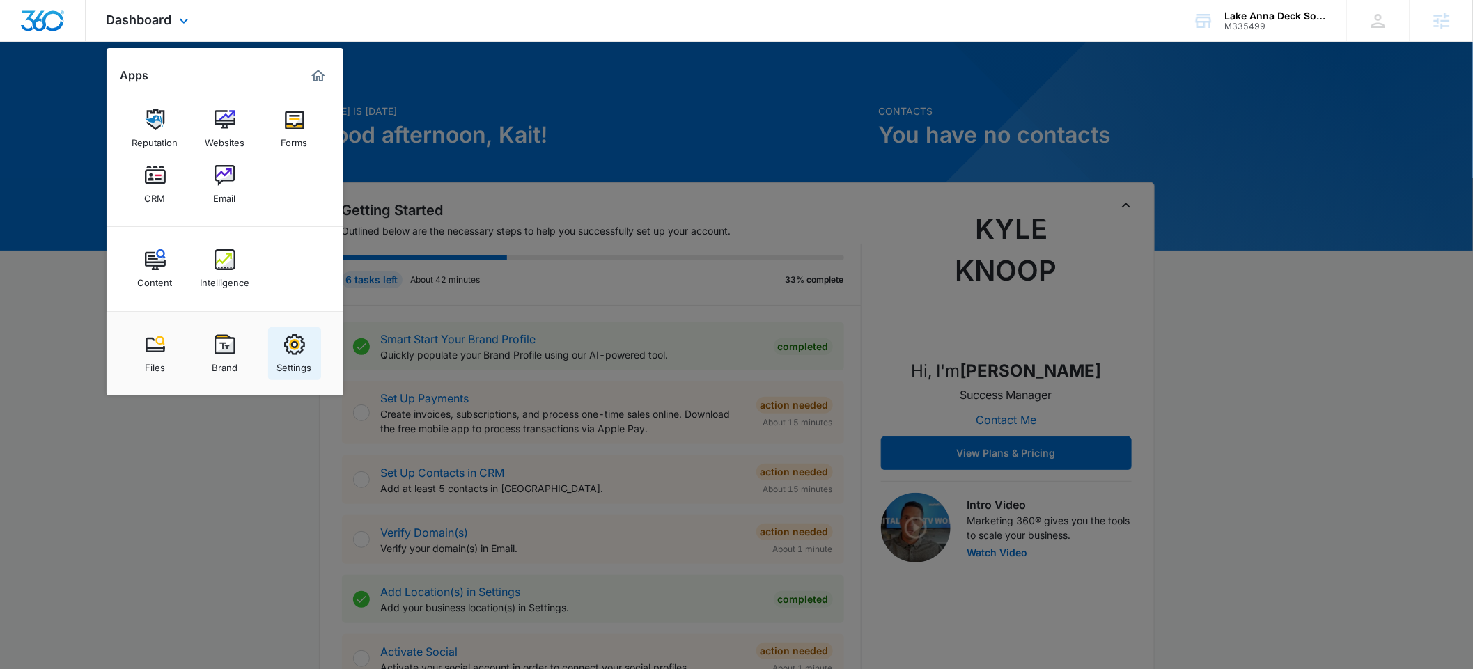
click at [285, 342] on img at bounding box center [294, 344] width 21 height 21
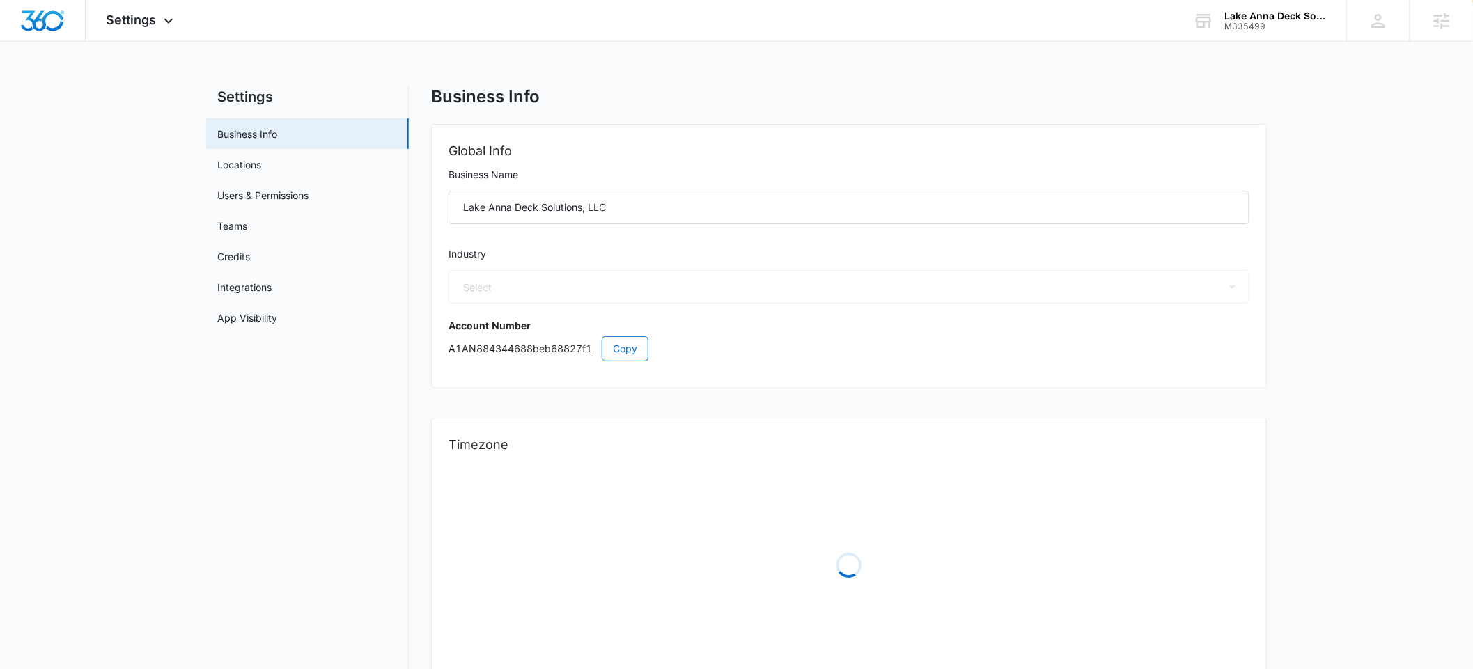
select select "4"
select select "US"
select select "America/Denver"
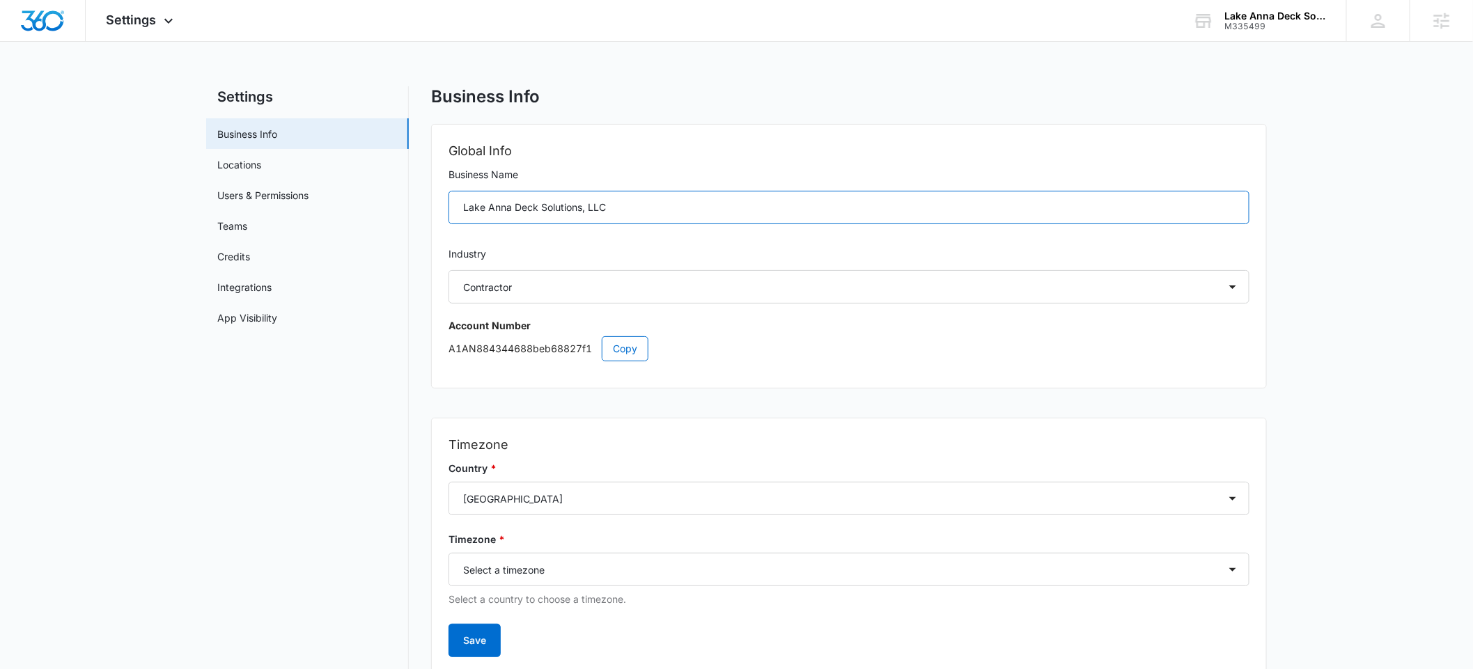
click at [464, 207] on input "Lake Anna Deck Solutions, LLC" at bounding box center [848, 207] width 801 height 33
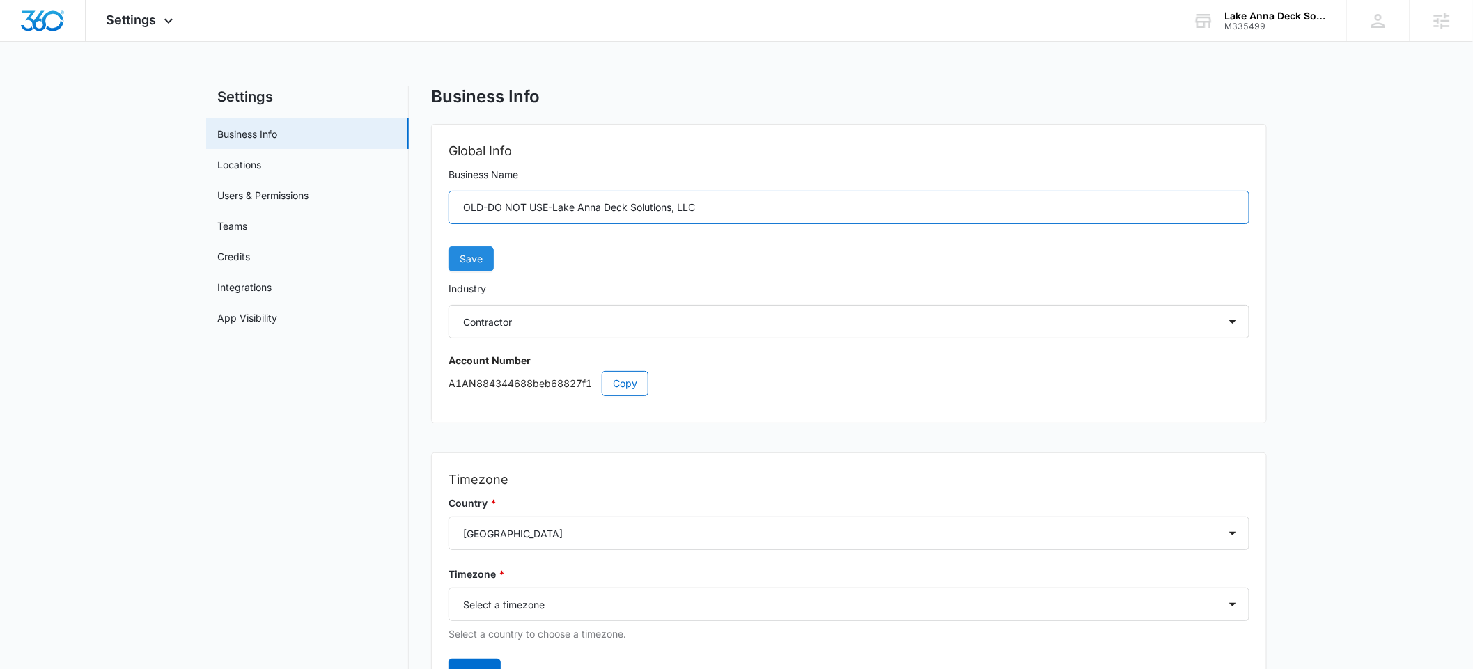
type input "OLD-DO NOT USE-Lake Anna Deck Solutions, LLC"
click at [481, 258] on span "Save" at bounding box center [471, 258] width 23 height 15
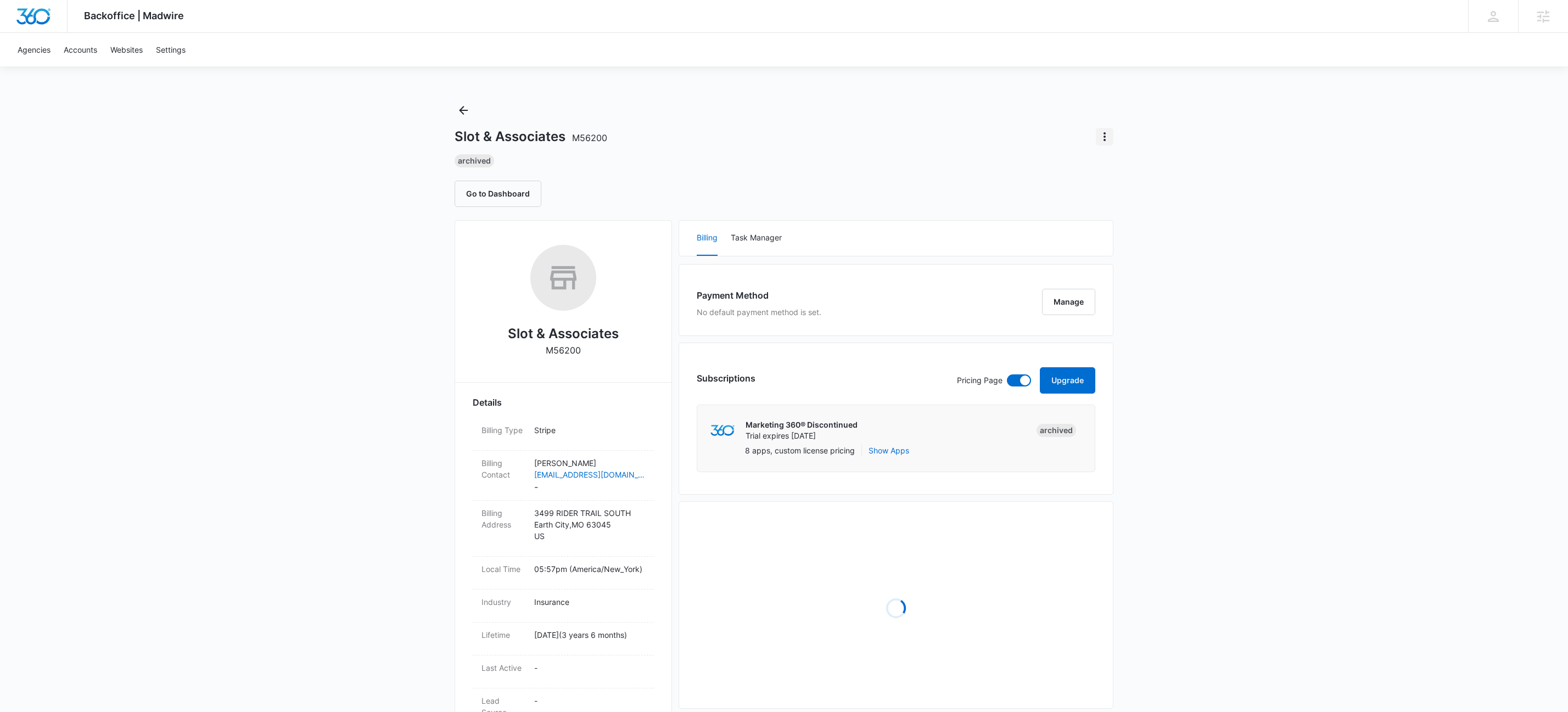
click at [1107, 140] on icon "Actions" at bounding box center [1104, 136] width 13 height 13
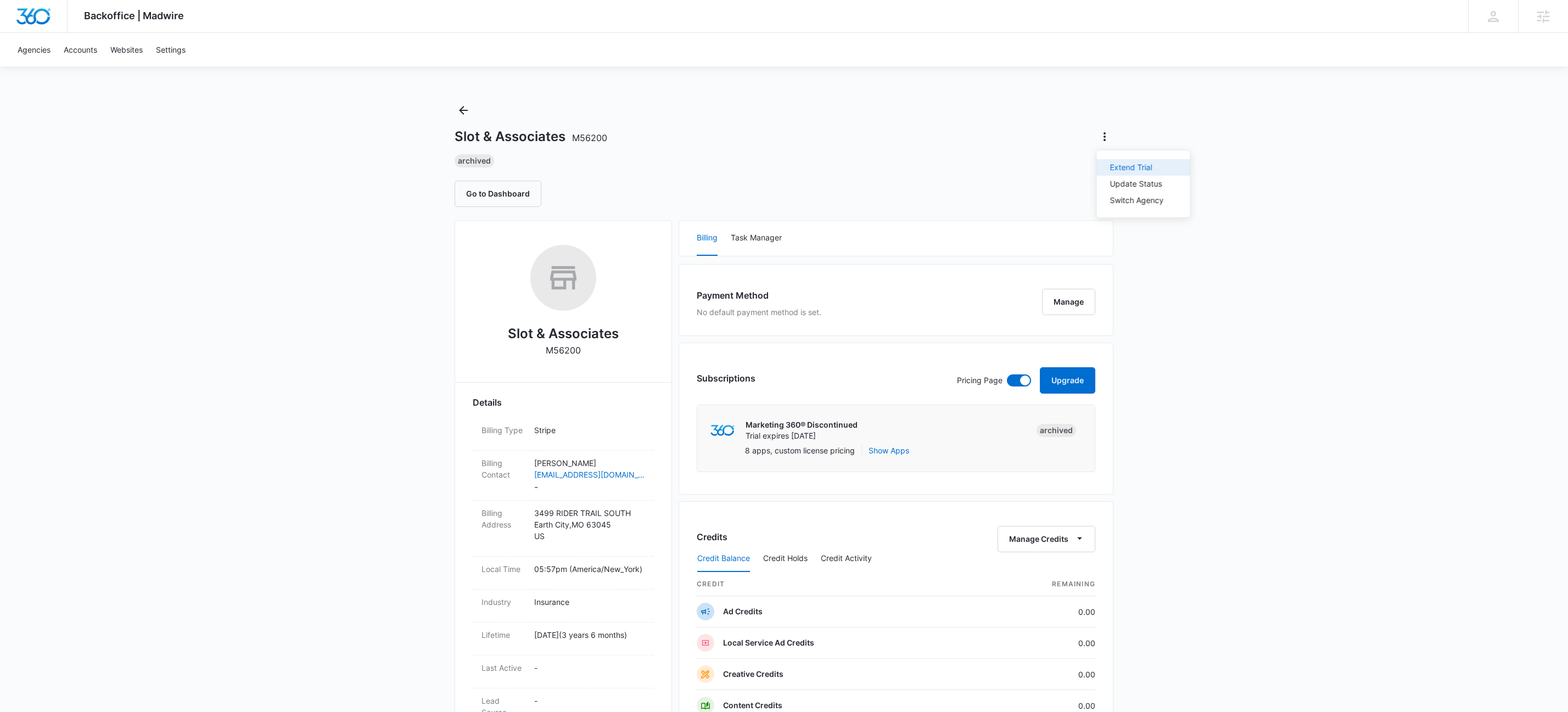
click at [1127, 166] on div "Extend Trial" at bounding box center [1137, 167] width 54 height 8
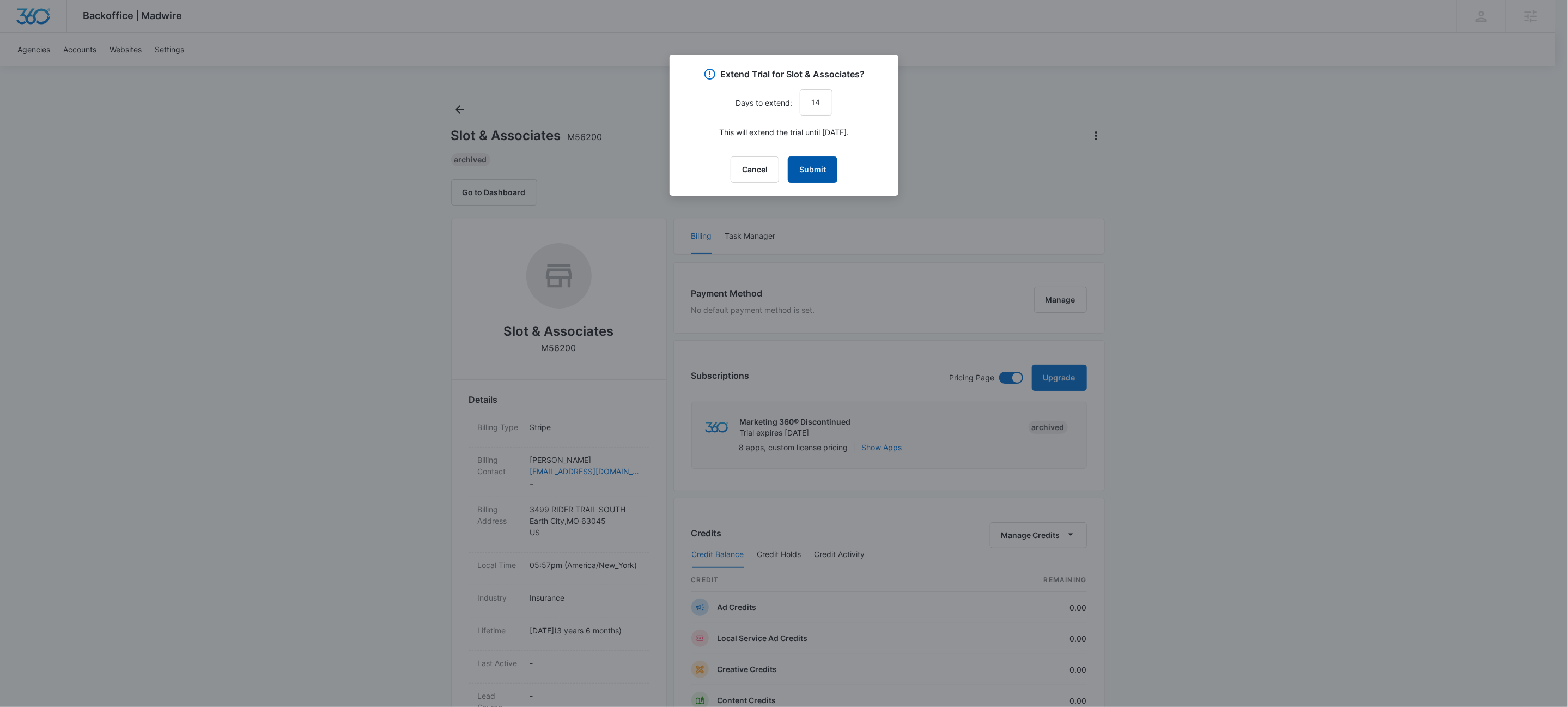
click at [817, 174] on button "Submit" at bounding box center [812, 169] width 49 height 26
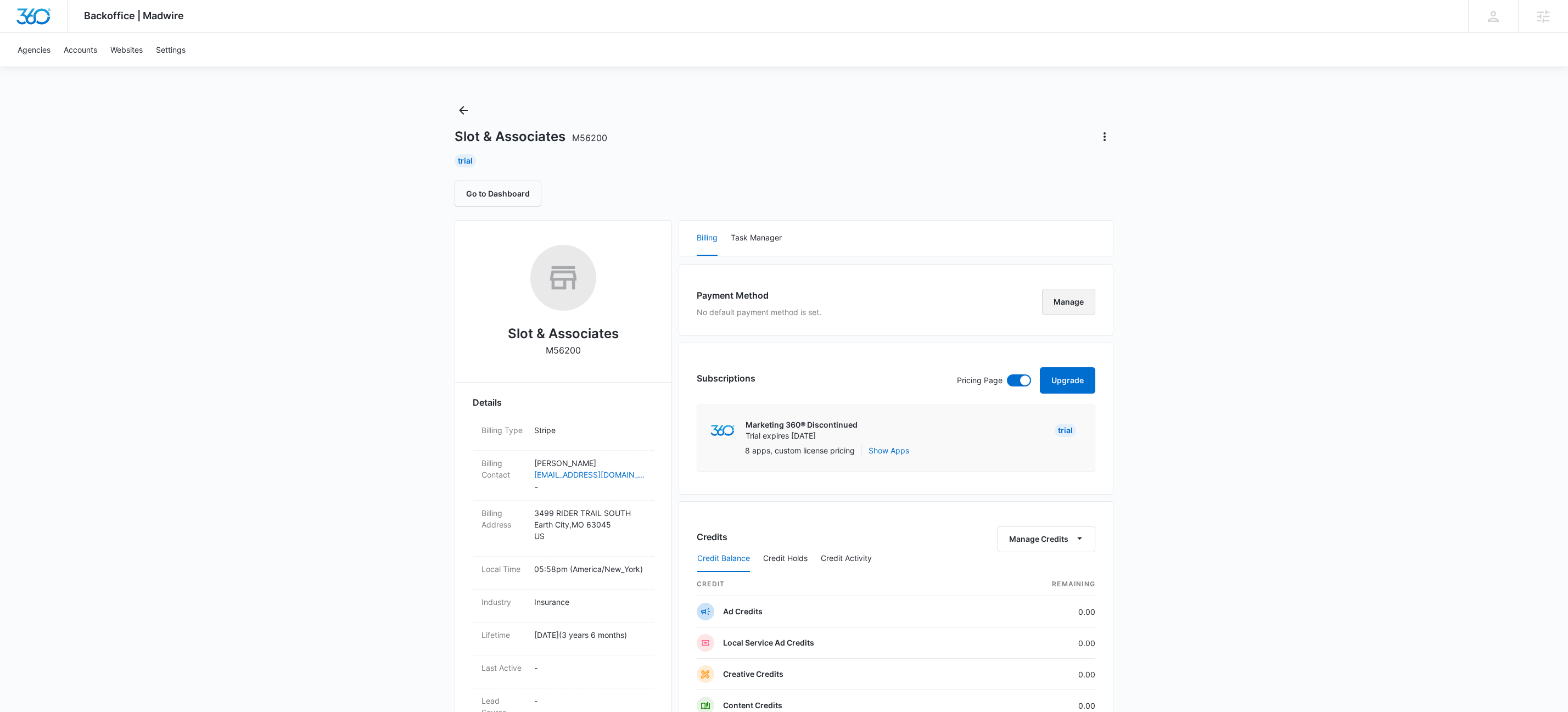
click at [1069, 292] on button "Manage" at bounding box center [1069, 301] width 54 height 26
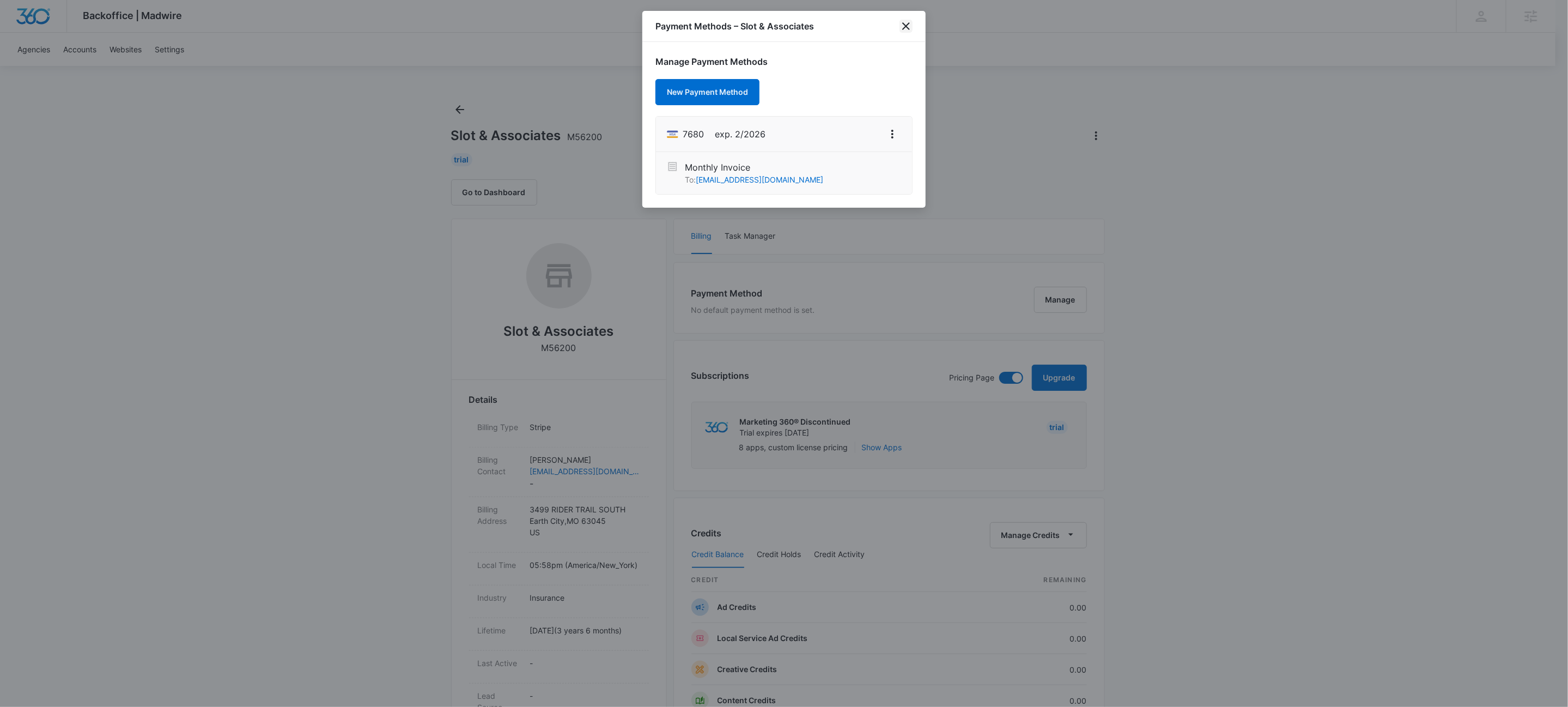
drag, startPoint x: 903, startPoint y: 26, endPoint x: 592, endPoint y: 177, distance: 345.7
click at [902, 26] on icon "close" at bounding box center [906, 26] width 13 height 13
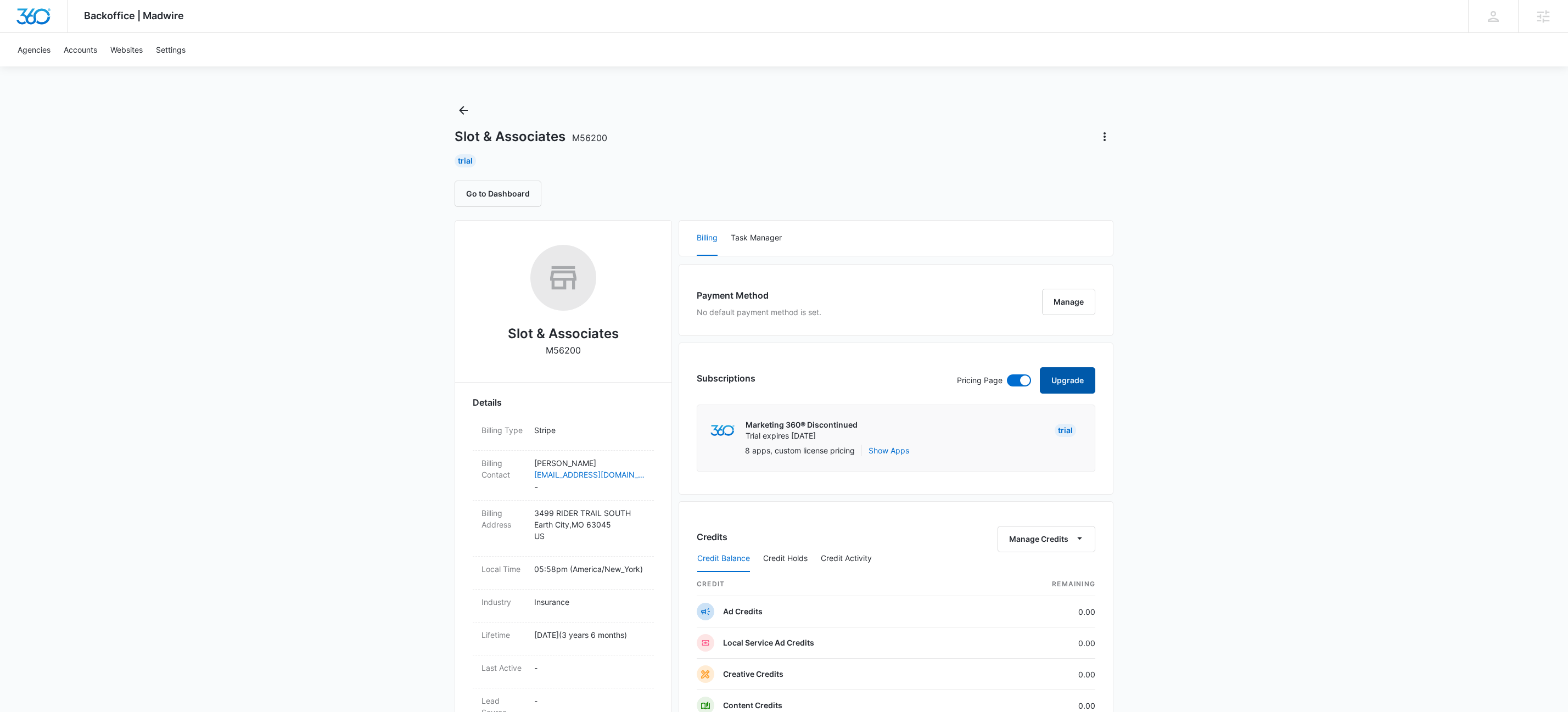
drag, startPoint x: 1024, startPoint y: 389, endPoint x: 1065, endPoint y: 382, distance: 41.6
click at [1024, 389] on div "Pricing Page Upgrade" at bounding box center [1026, 380] width 138 height 26
click at [1072, 378] on button "Upgrade" at bounding box center [1067, 380] width 55 height 26
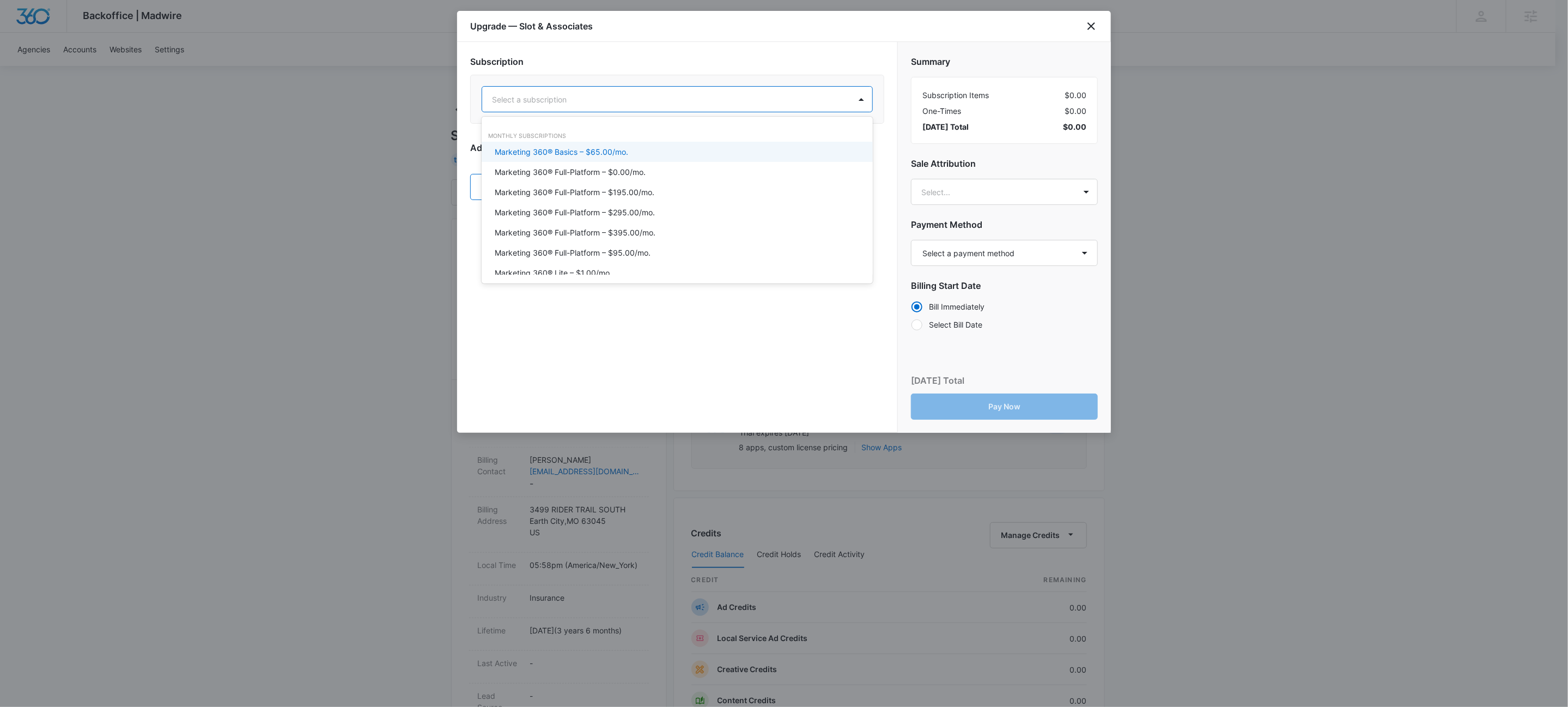
click at [793, 99] on div at bounding box center [664, 99] width 344 height 13
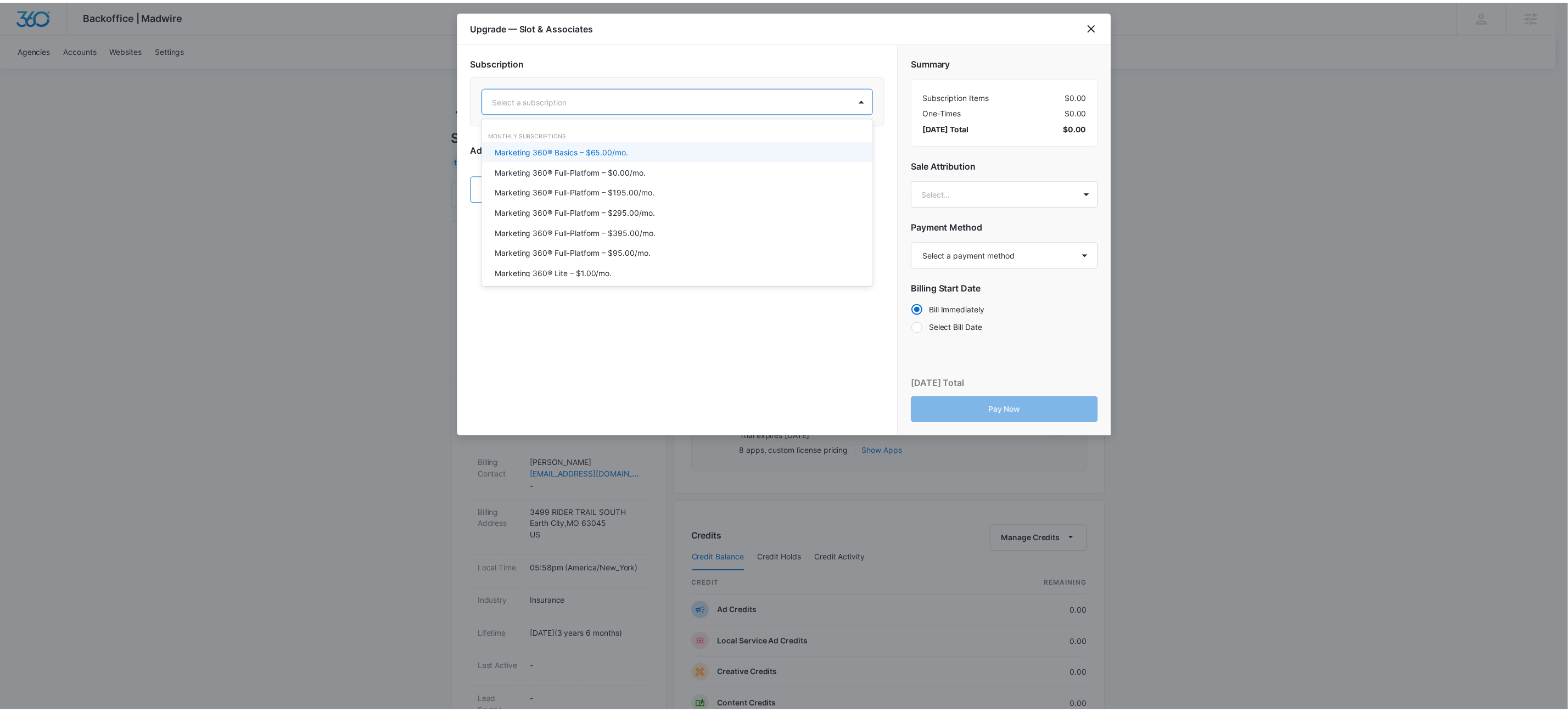
scroll to position [3, 0]
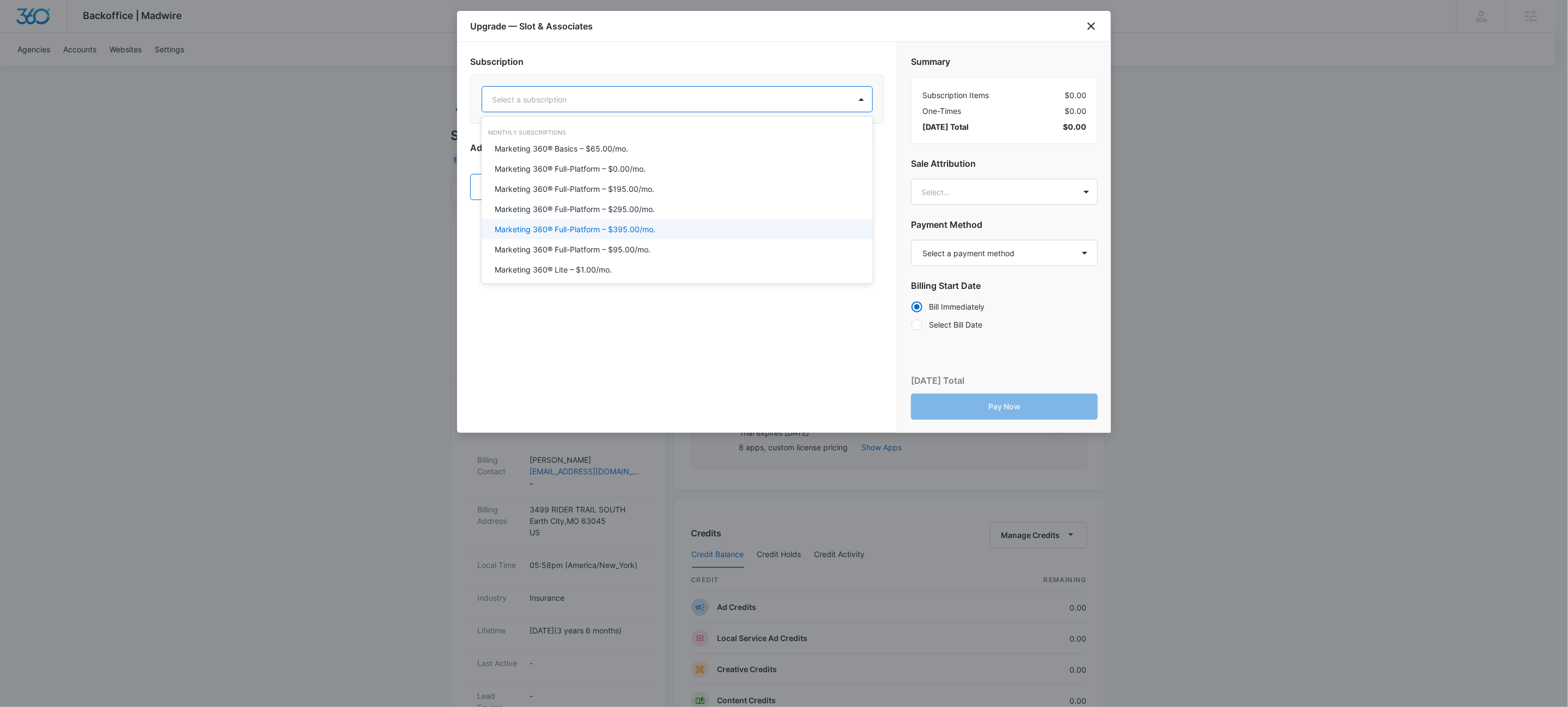
click at [661, 229] on div "Marketing 360® Full-Platform – $395.00/mo." at bounding box center [676, 229] width 363 height 12
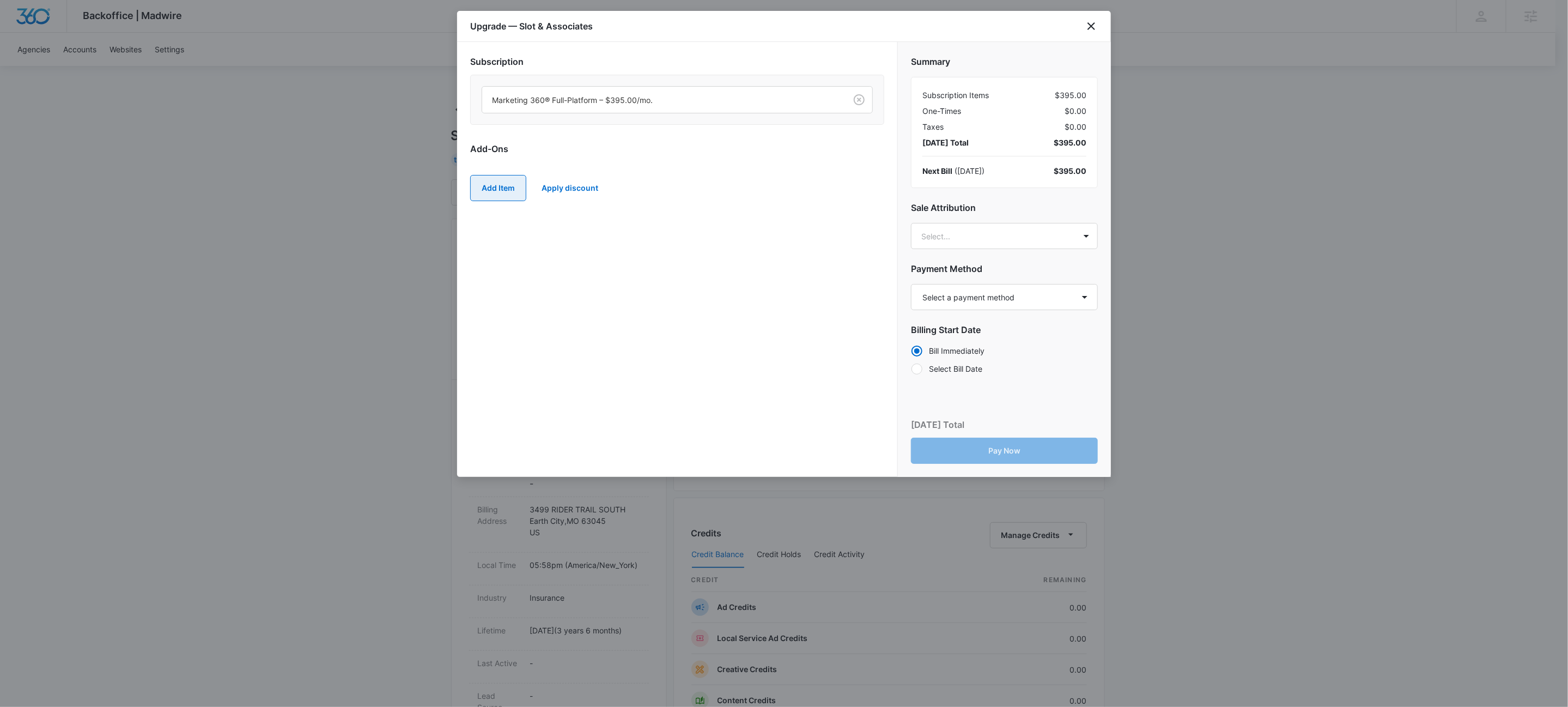
click at [498, 186] on button "Add Item" at bounding box center [498, 188] width 56 height 26
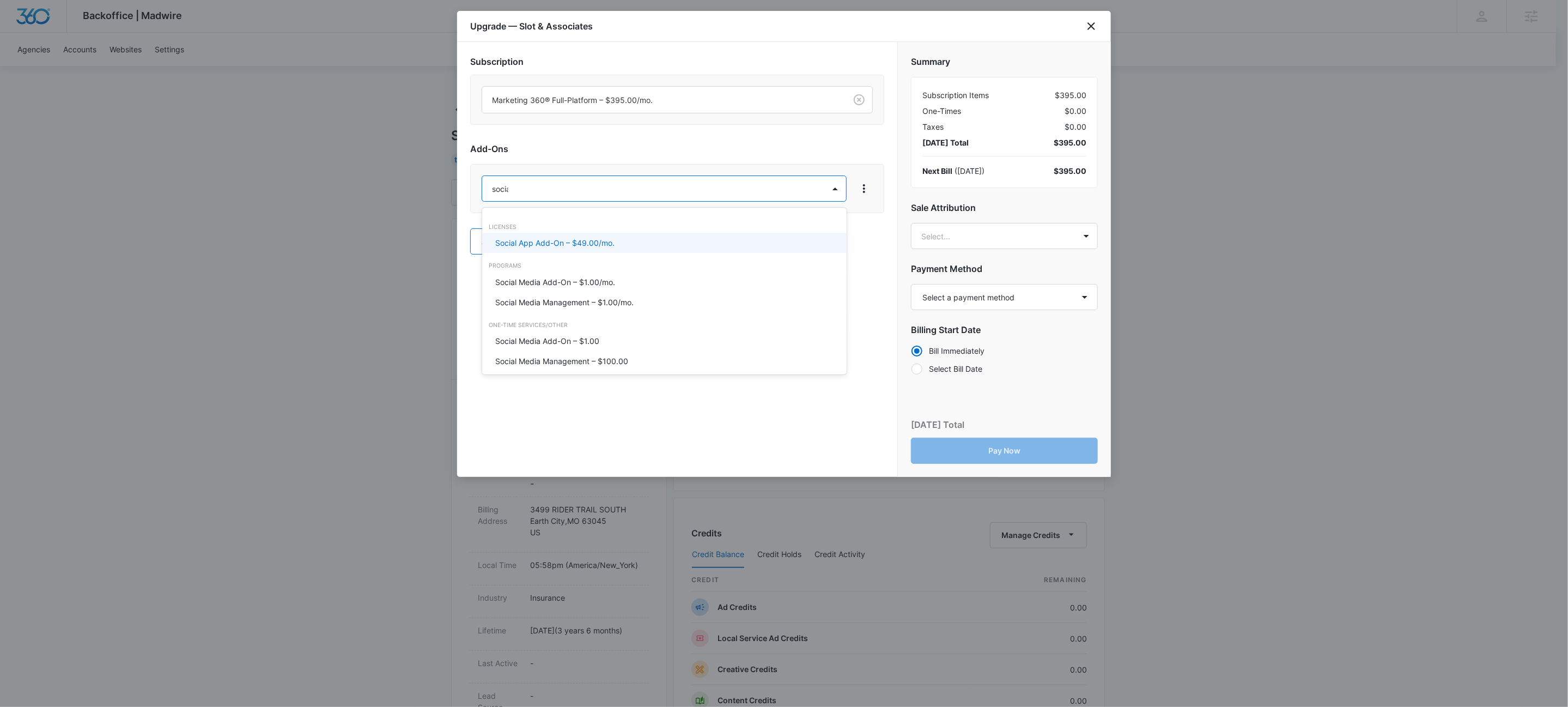
type input "social"
drag, startPoint x: 520, startPoint y: 294, endPoint x: 552, endPoint y: 295, distance: 32.0
click at [521, 294] on div "Social Media Management – $1.00/mo." at bounding box center [664, 302] width 365 height 20
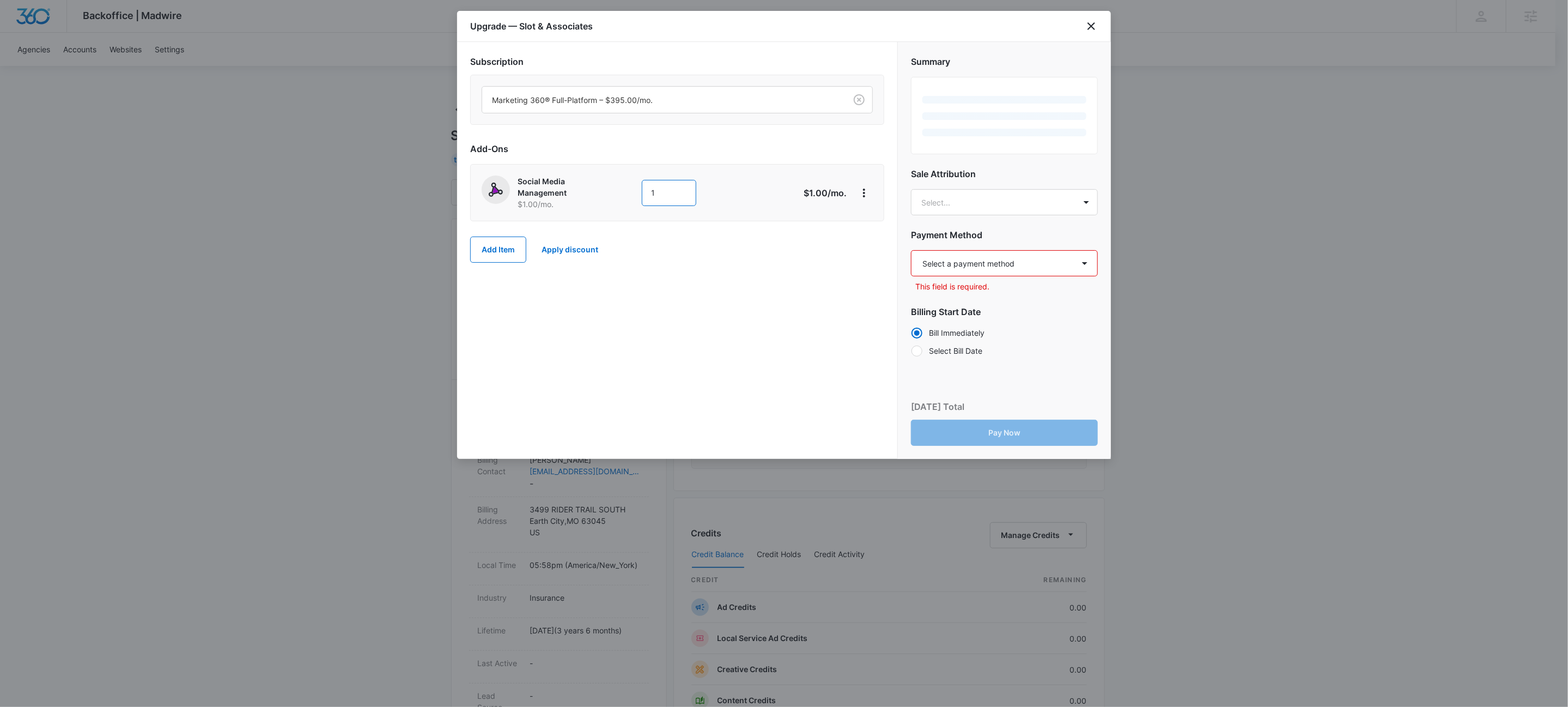
click at [664, 184] on input "1" at bounding box center [669, 193] width 55 height 26
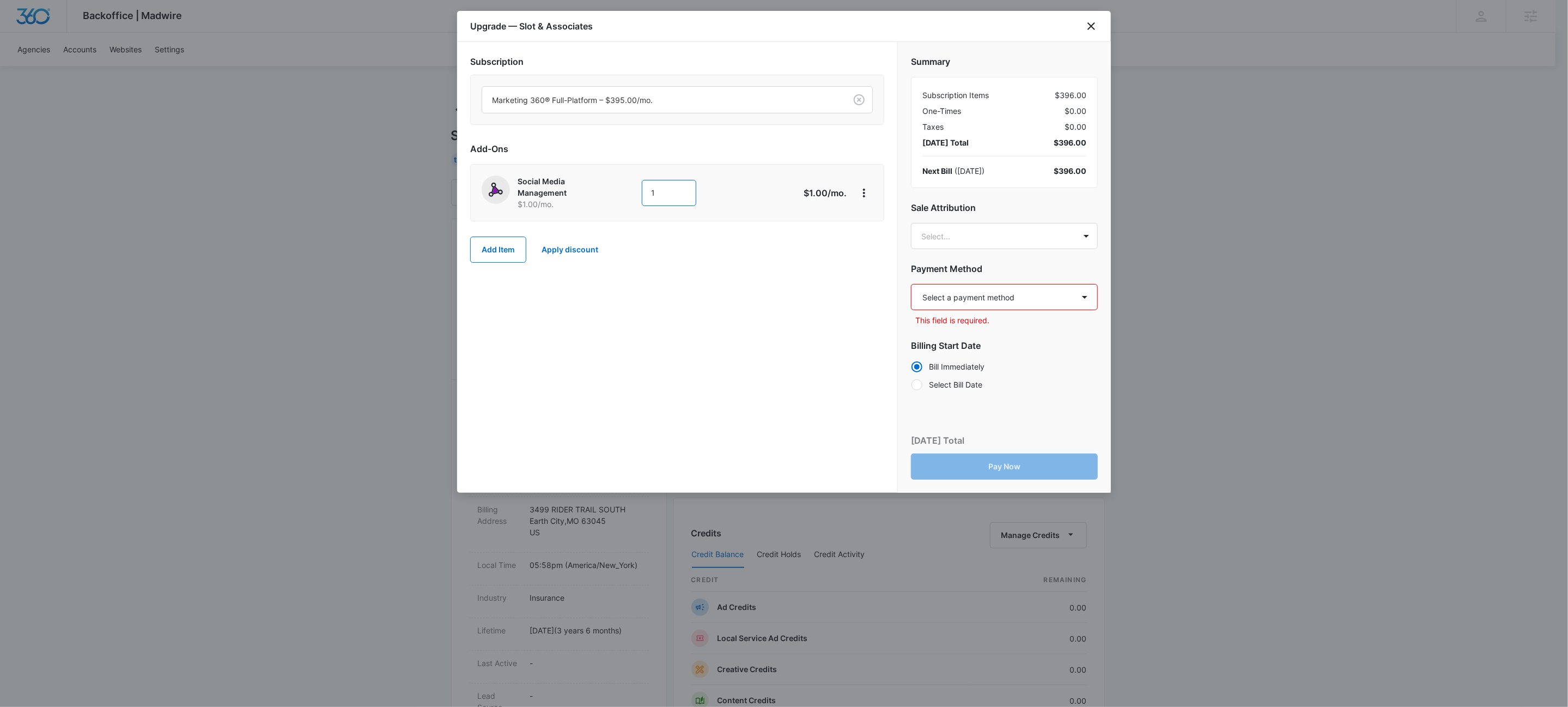
click at [664, 184] on input "1" at bounding box center [669, 193] width 55 height 26
type input "300"
click at [477, 258] on button "Add Item" at bounding box center [498, 249] width 56 height 26
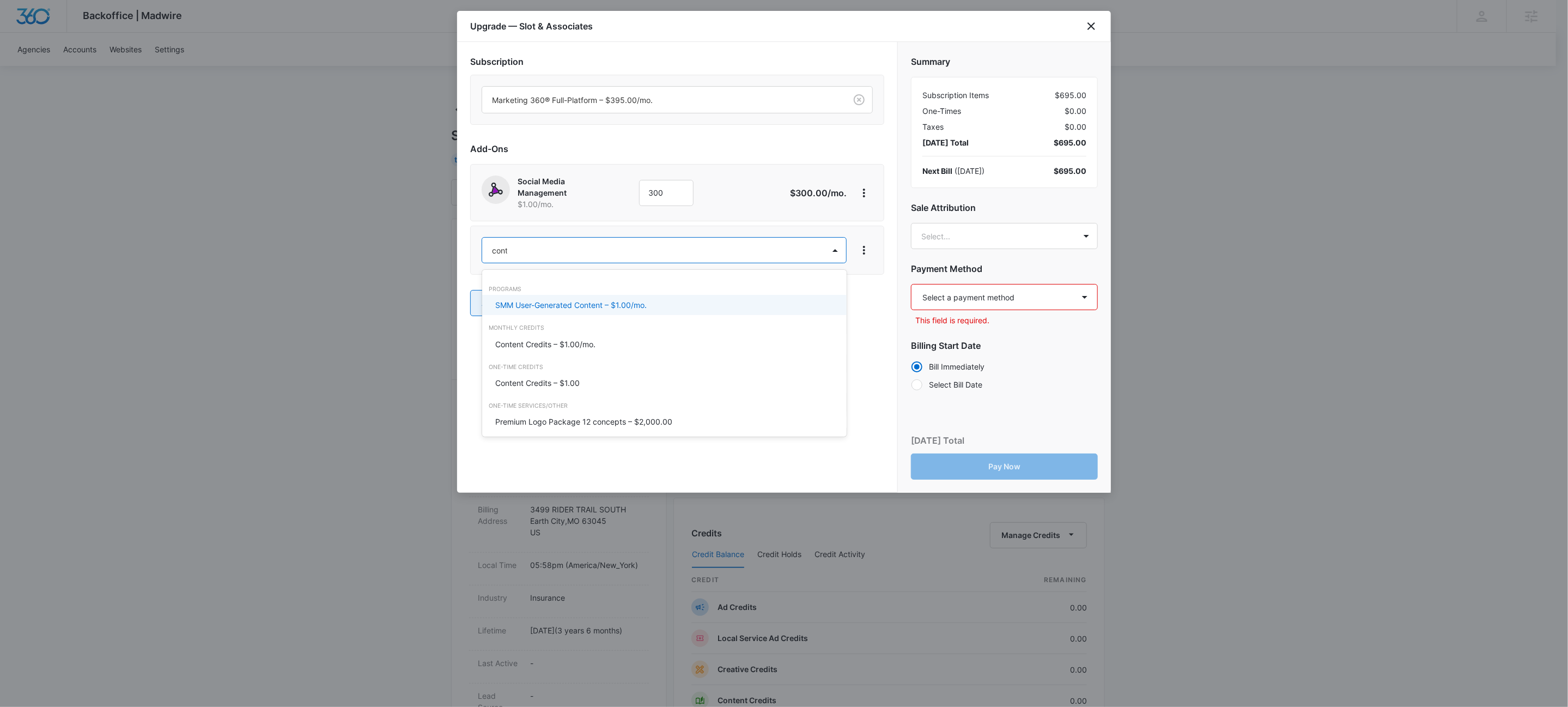
type input "content"
click at [557, 348] on p "Content Credits – $1.00/mo." at bounding box center [545, 344] width 100 height 12
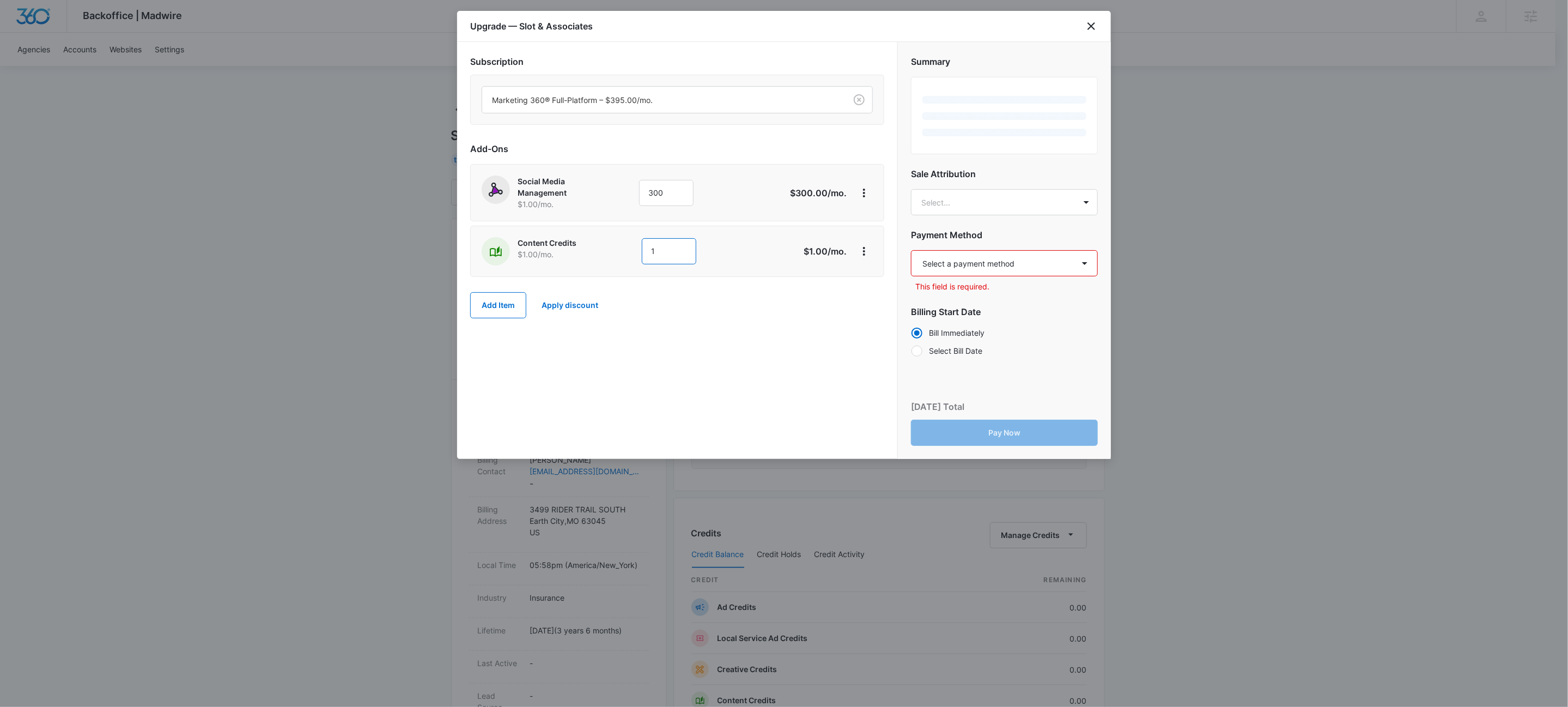
click at [677, 247] on input "1" at bounding box center [669, 251] width 55 height 26
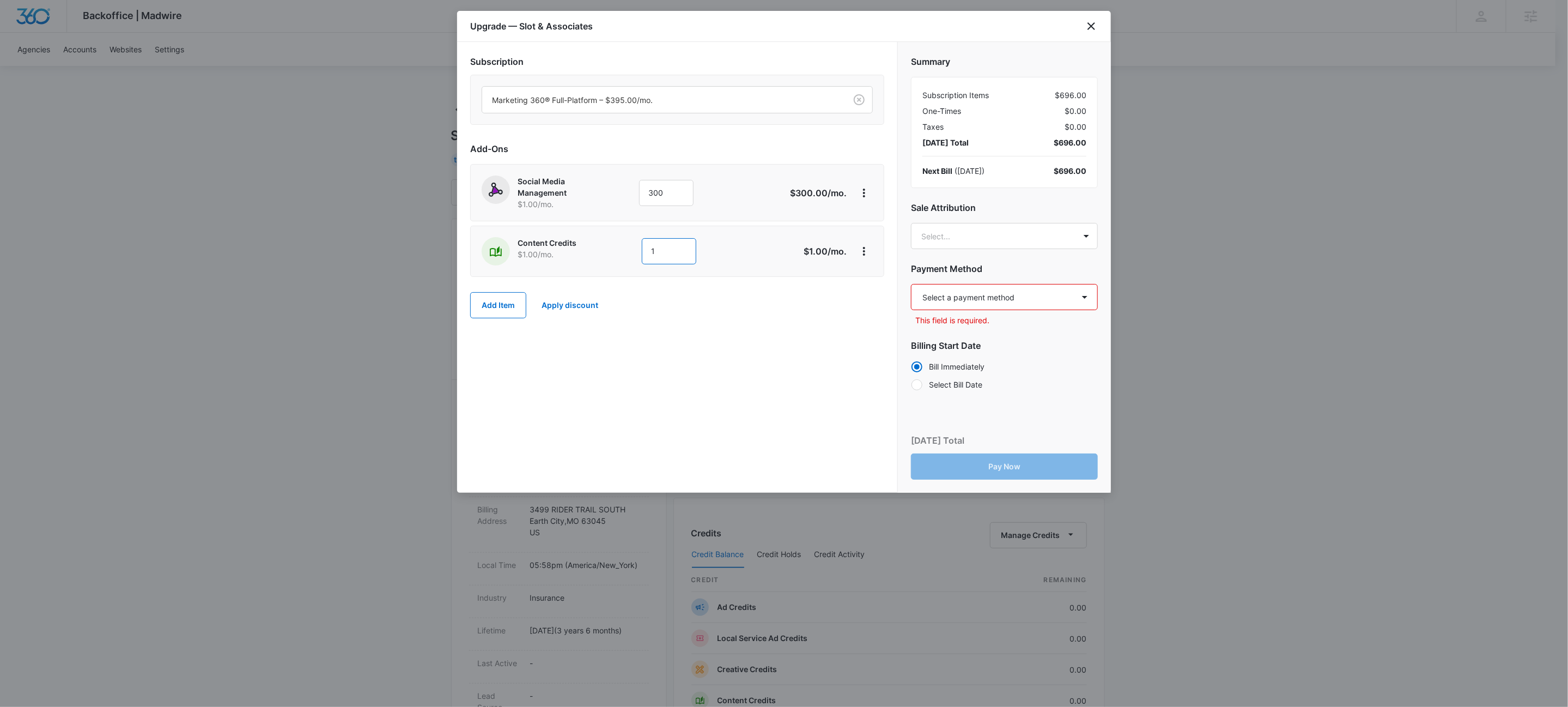
click at [677, 247] on input "1" at bounding box center [669, 251] width 55 height 26
type input "1200"
click at [498, 303] on button "Add Item" at bounding box center [498, 305] width 56 height 26
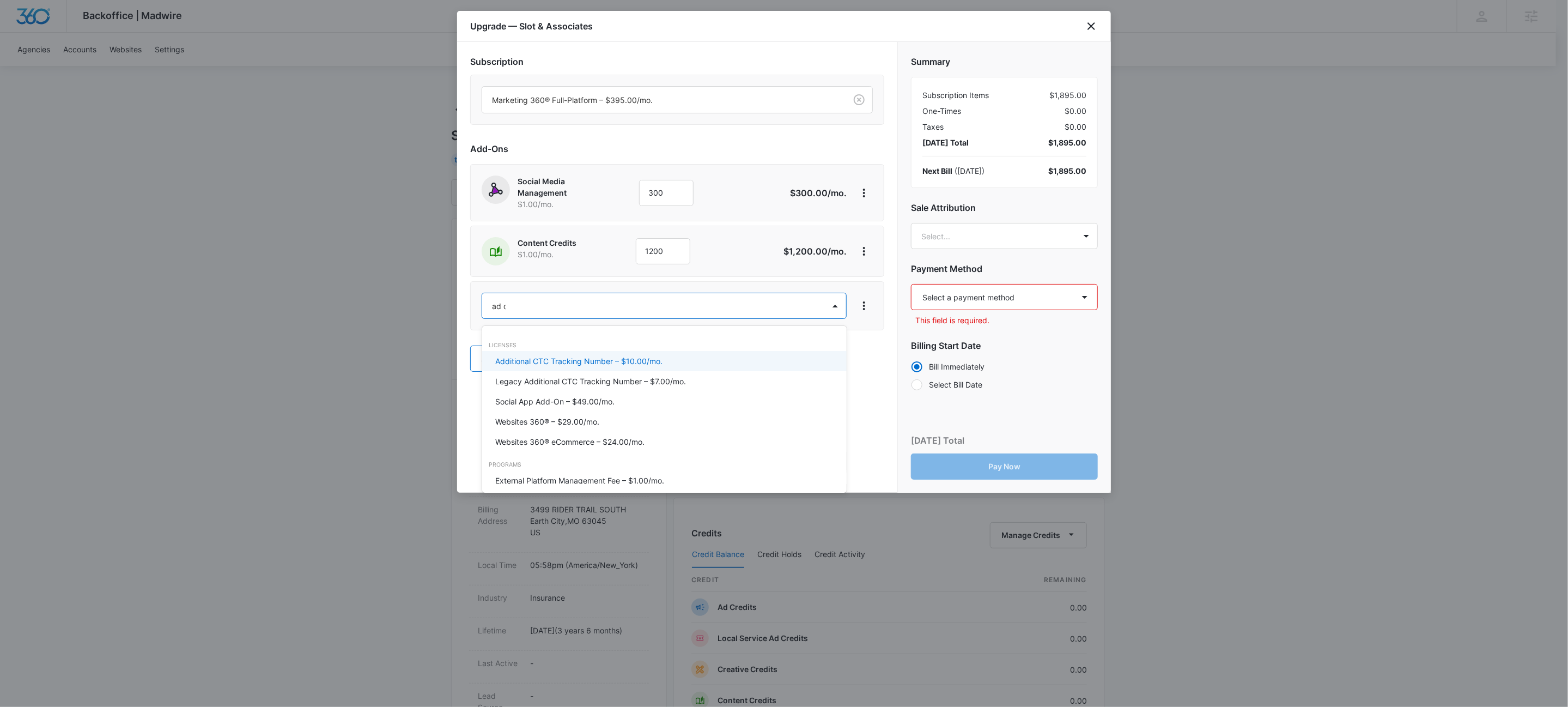
type input "ad cre"
click at [557, 367] on div "Ad Credits – $1.00/mo." at bounding box center [664, 361] width 365 height 20
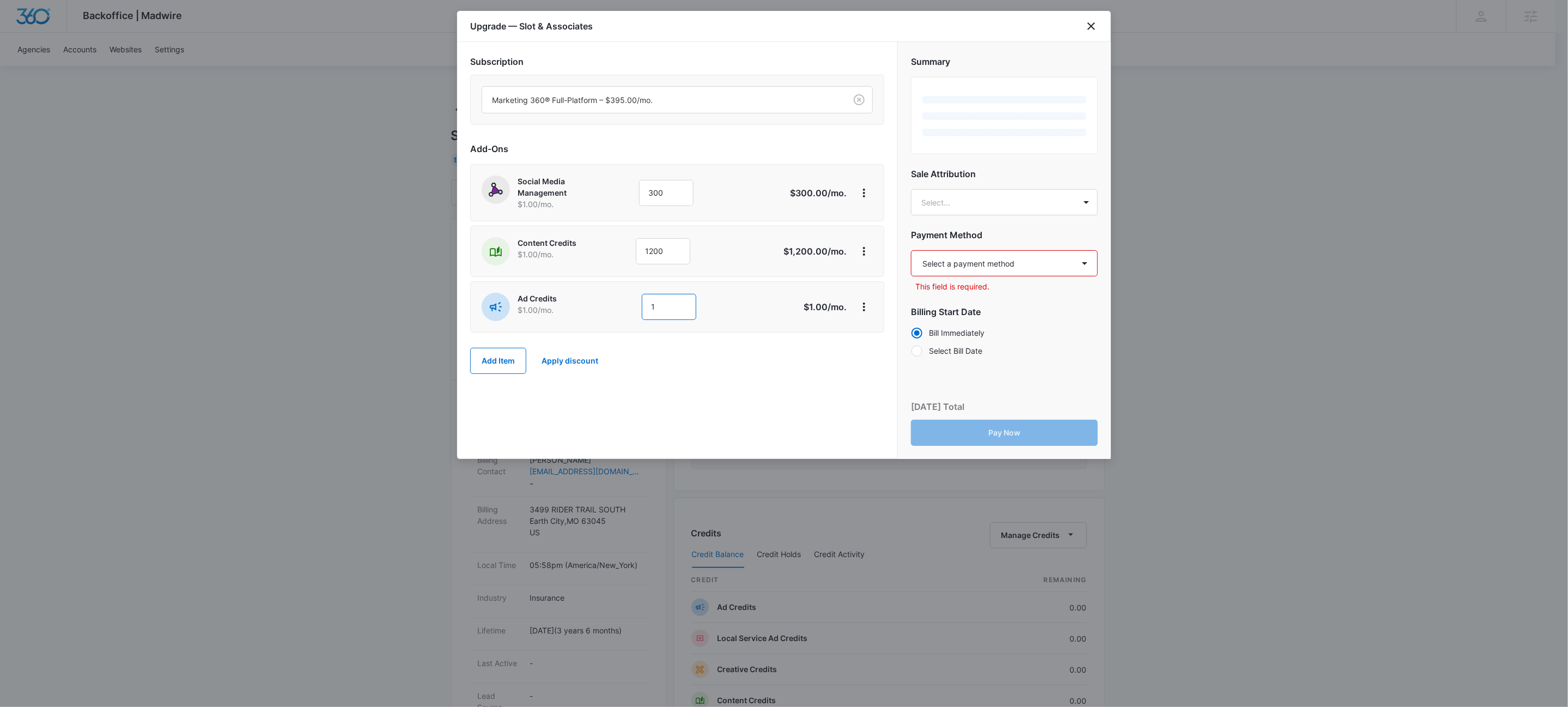
click at [652, 305] on input "1" at bounding box center [669, 306] width 55 height 26
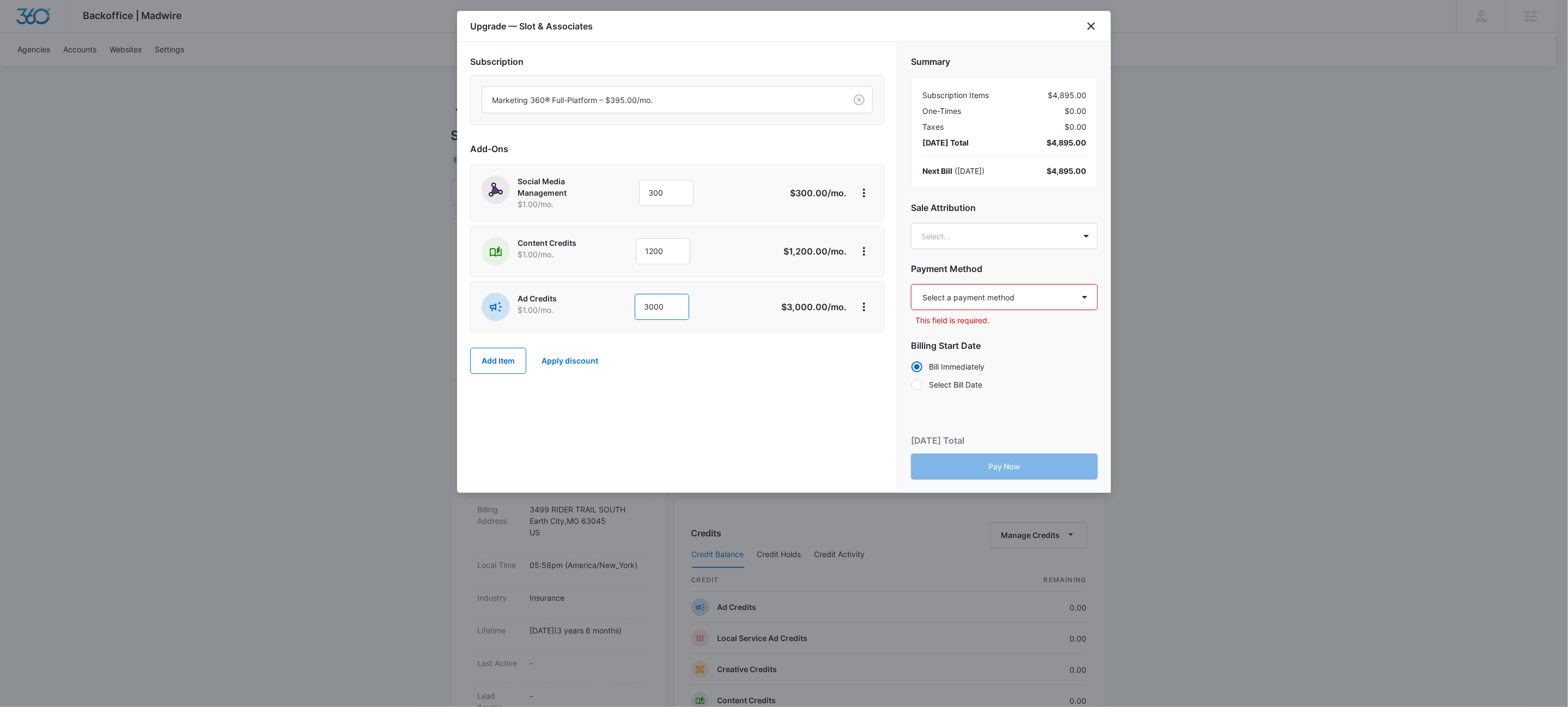
type input "3000"
click at [674, 416] on div "Subscription Marketing 360® Full-Platform – $395.00/mo. Add-Ons Social Media Ma…" at bounding box center [677, 268] width 441 height 451
click at [954, 288] on select "Select a payment method Visa ending in 7680 New payment method Monthly invoice" at bounding box center [1004, 297] width 187 height 26
select select "pm_1S3ORzA4n8RTgNjUuJD211kx"
click at [911, 284] on select "Select a payment method Visa ending in 7680 New payment method Monthly invoice" at bounding box center [1004, 297] width 187 height 26
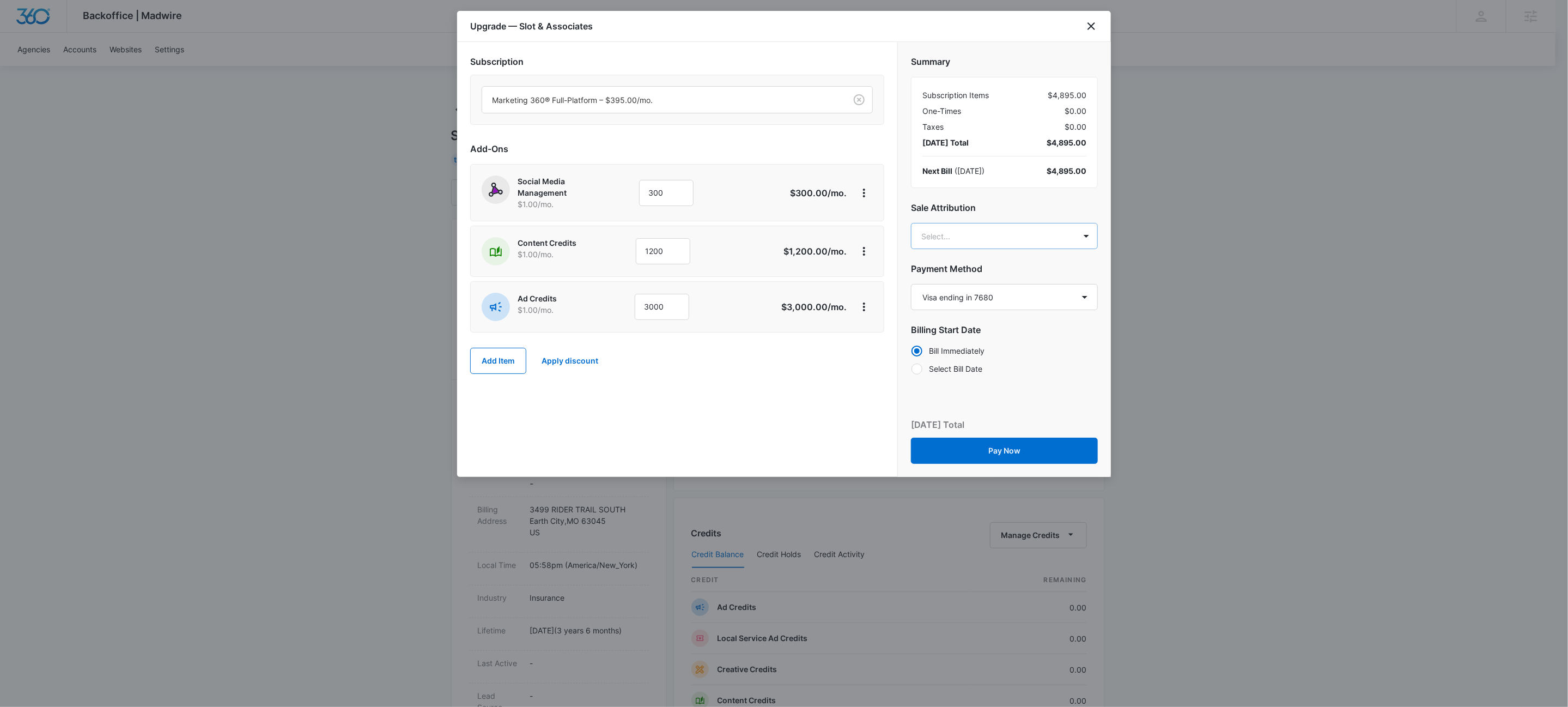
click at [994, 245] on body "Backoffice | Madwire Apps Settings KW Kait Weagraff [EMAIL_ADDRESS][PERSON_NAME…" at bounding box center [784, 557] width 1568 height 1115
type input "free"
click at [1006, 314] on p "[PERSON_NAME]" at bounding box center [1004, 315] width 158 height 12
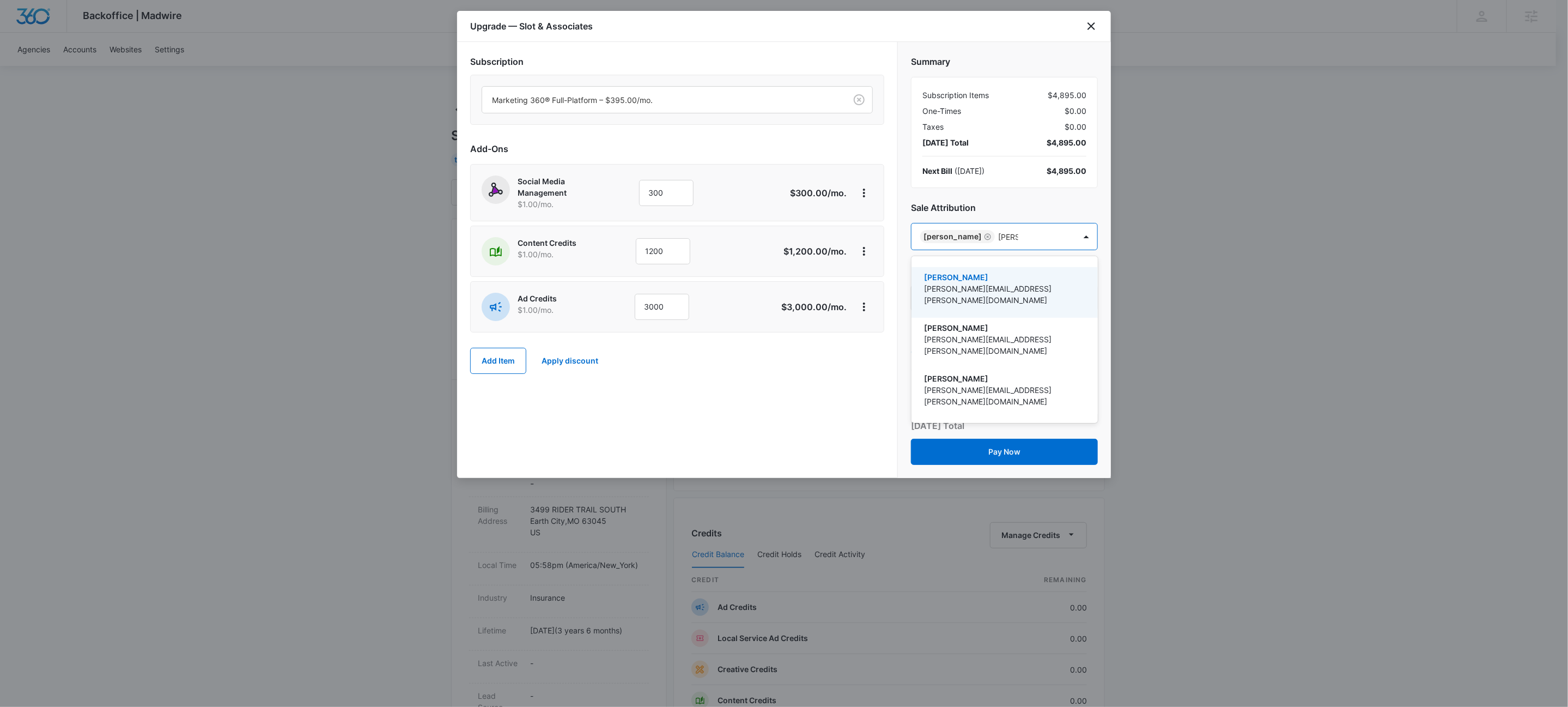
type input "[PERSON_NAME]"
click at [980, 288] on p "[PERSON_NAME][EMAIL_ADDRESS][PERSON_NAME][DOMAIN_NAME]" at bounding box center [1004, 294] width 158 height 23
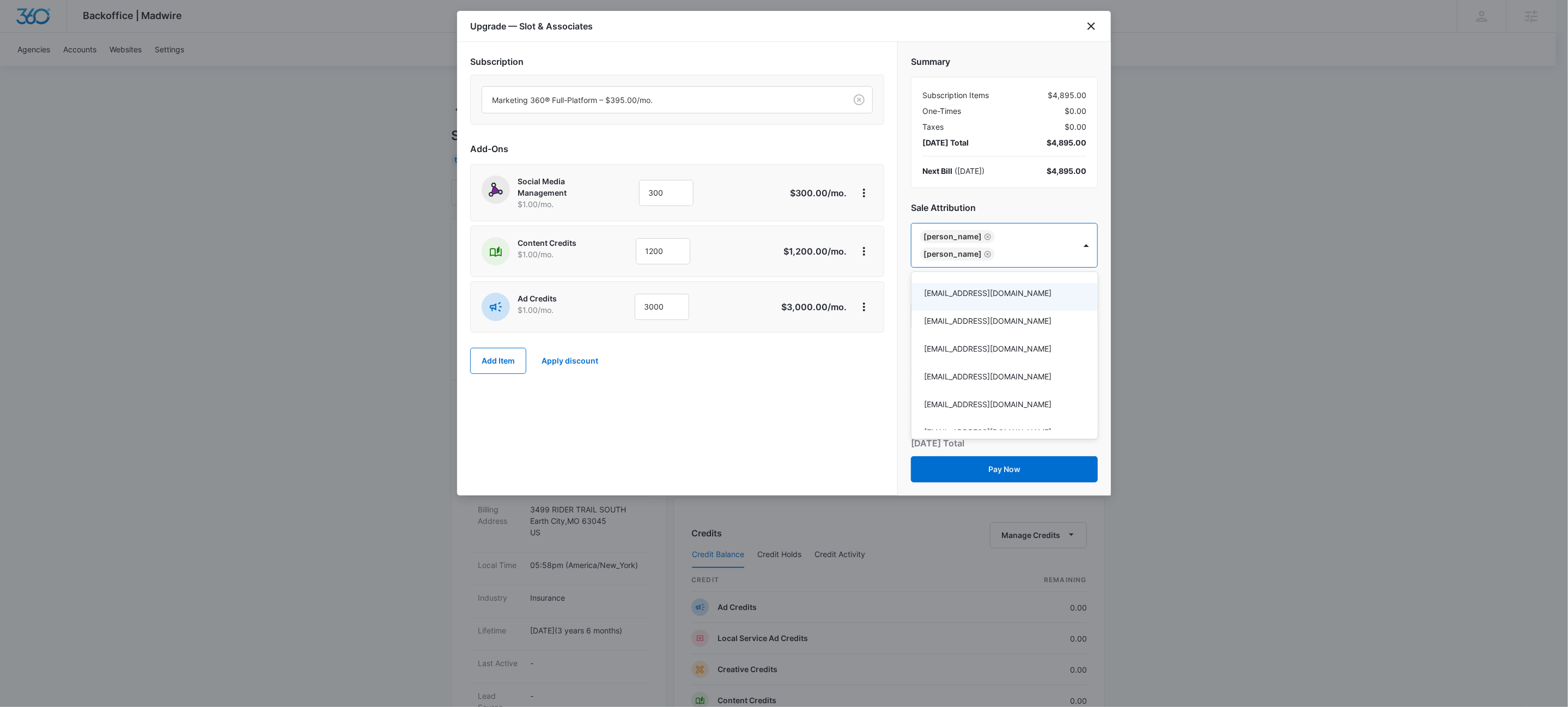
click at [765, 394] on div at bounding box center [784, 353] width 1568 height 707
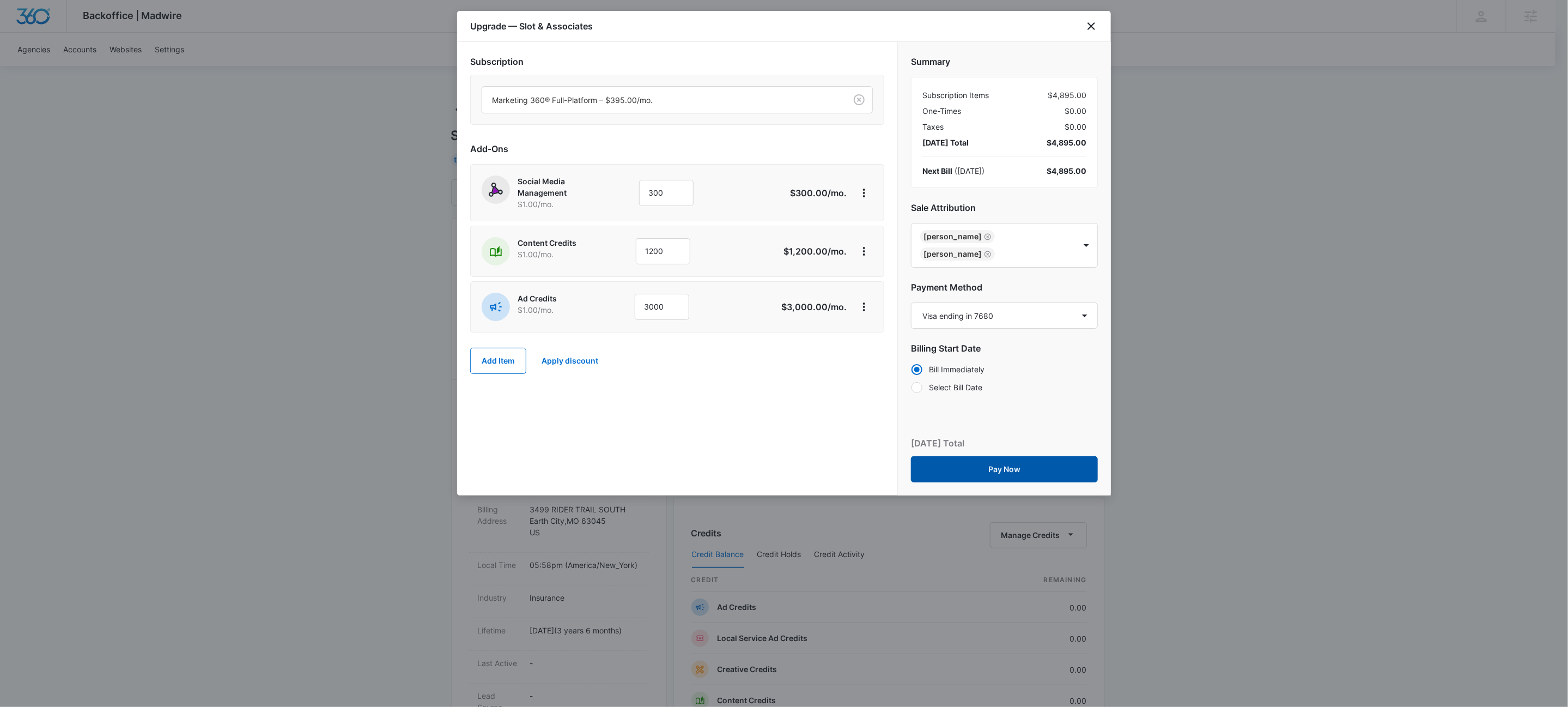
click at [991, 479] on button "Pay Now" at bounding box center [1004, 469] width 187 height 26
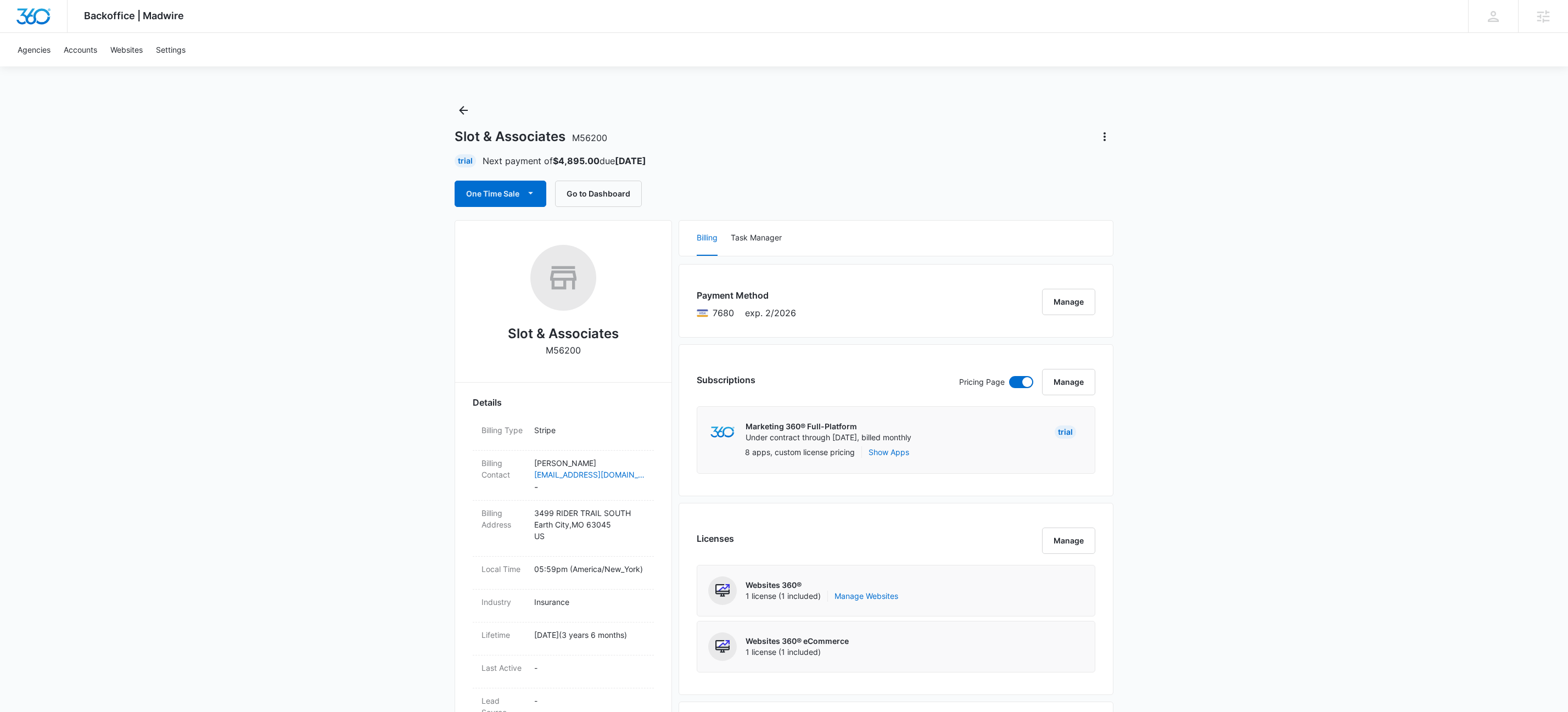
click at [892, 167] on div "Trial Next payment of $4,895.00 due [DATE]" at bounding box center [784, 161] width 659 height 13
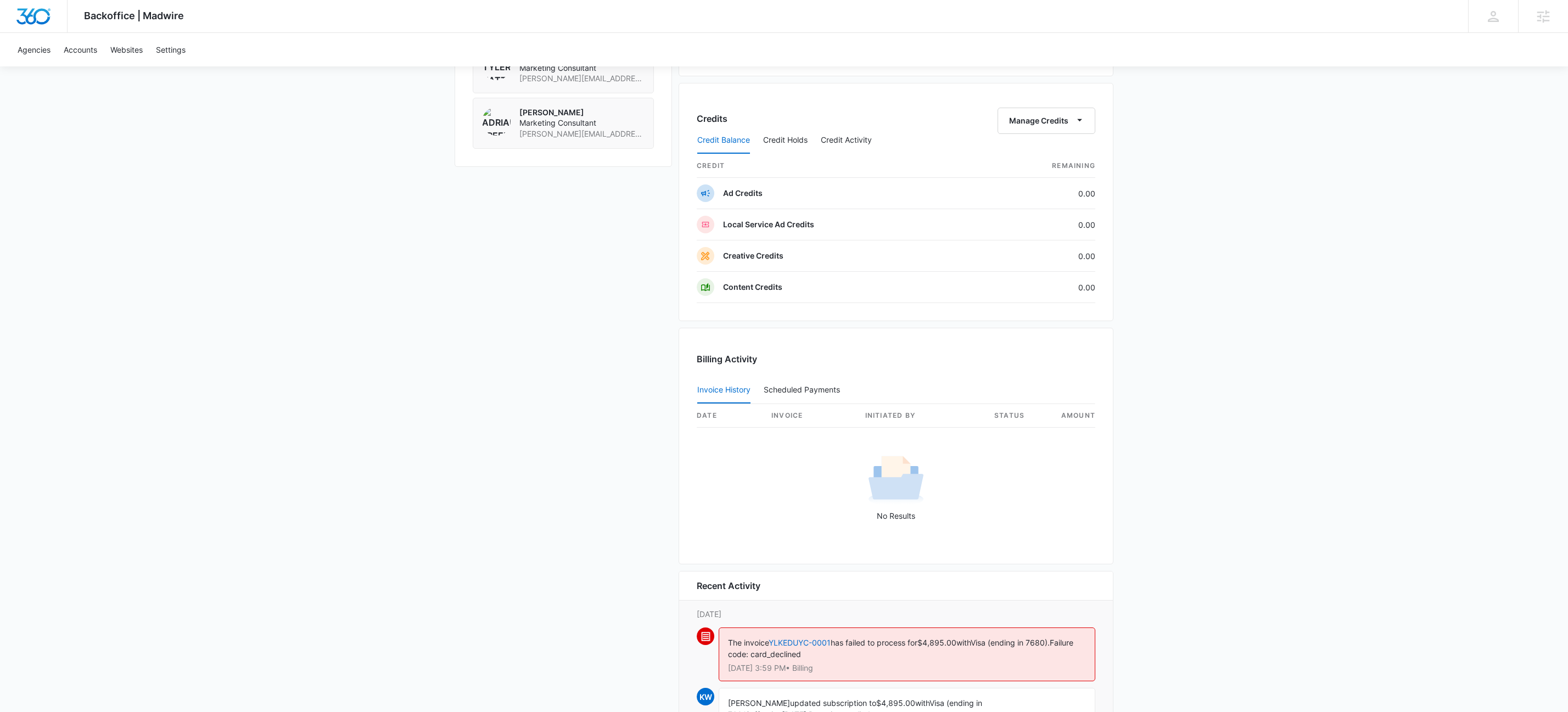
scroll to position [1020, 0]
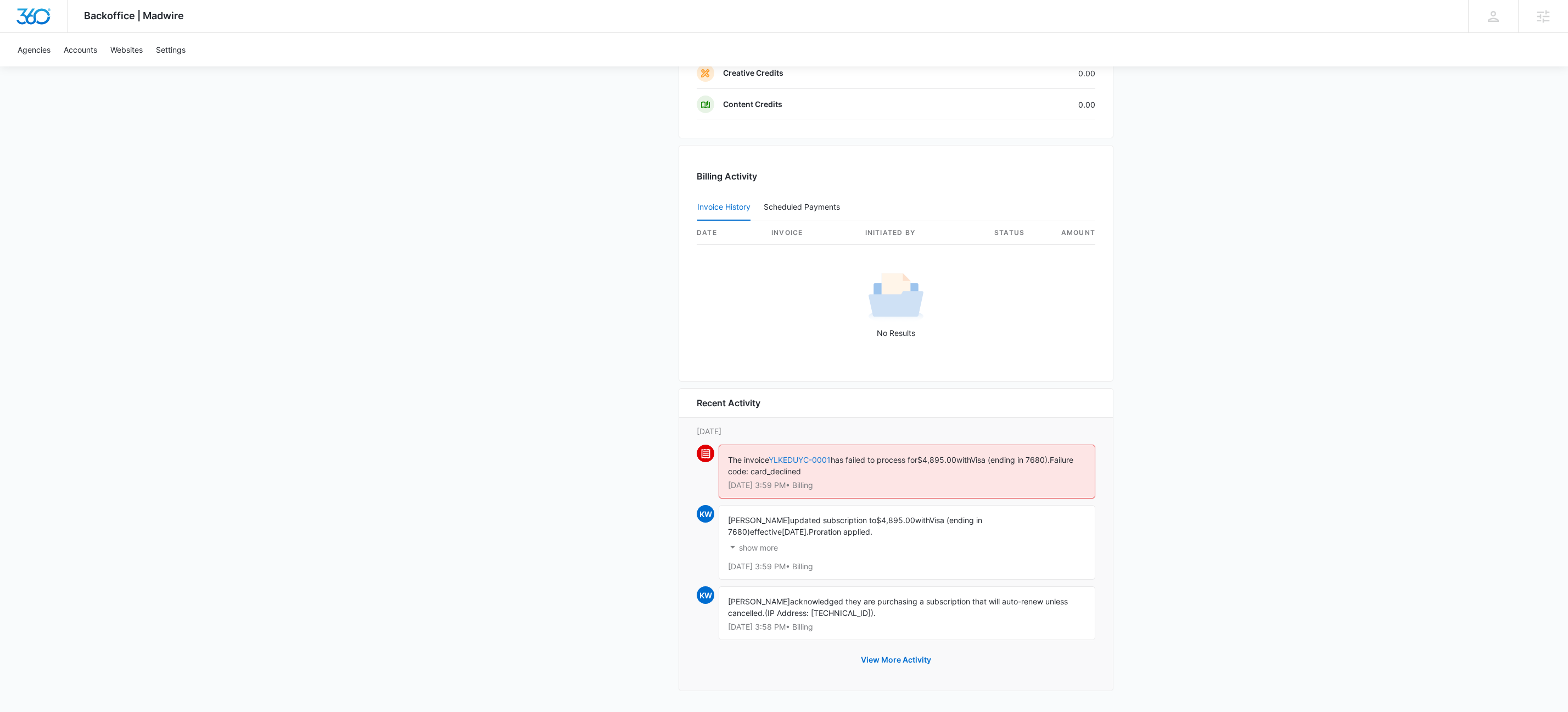
click at [815, 455] on link "YLKEDUYC-0001" at bounding box center [799, 460] width 62 height 9
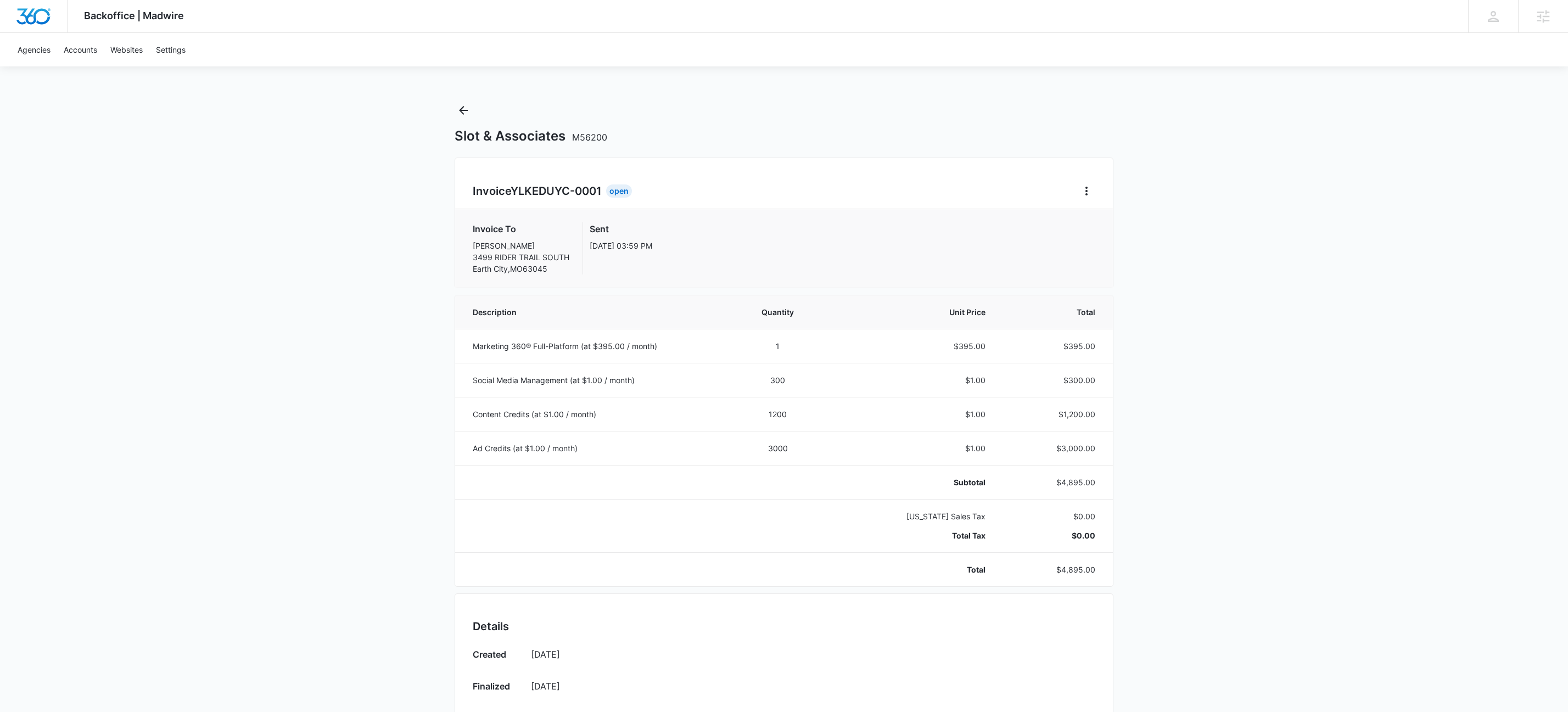
scroll to position [431, 0]
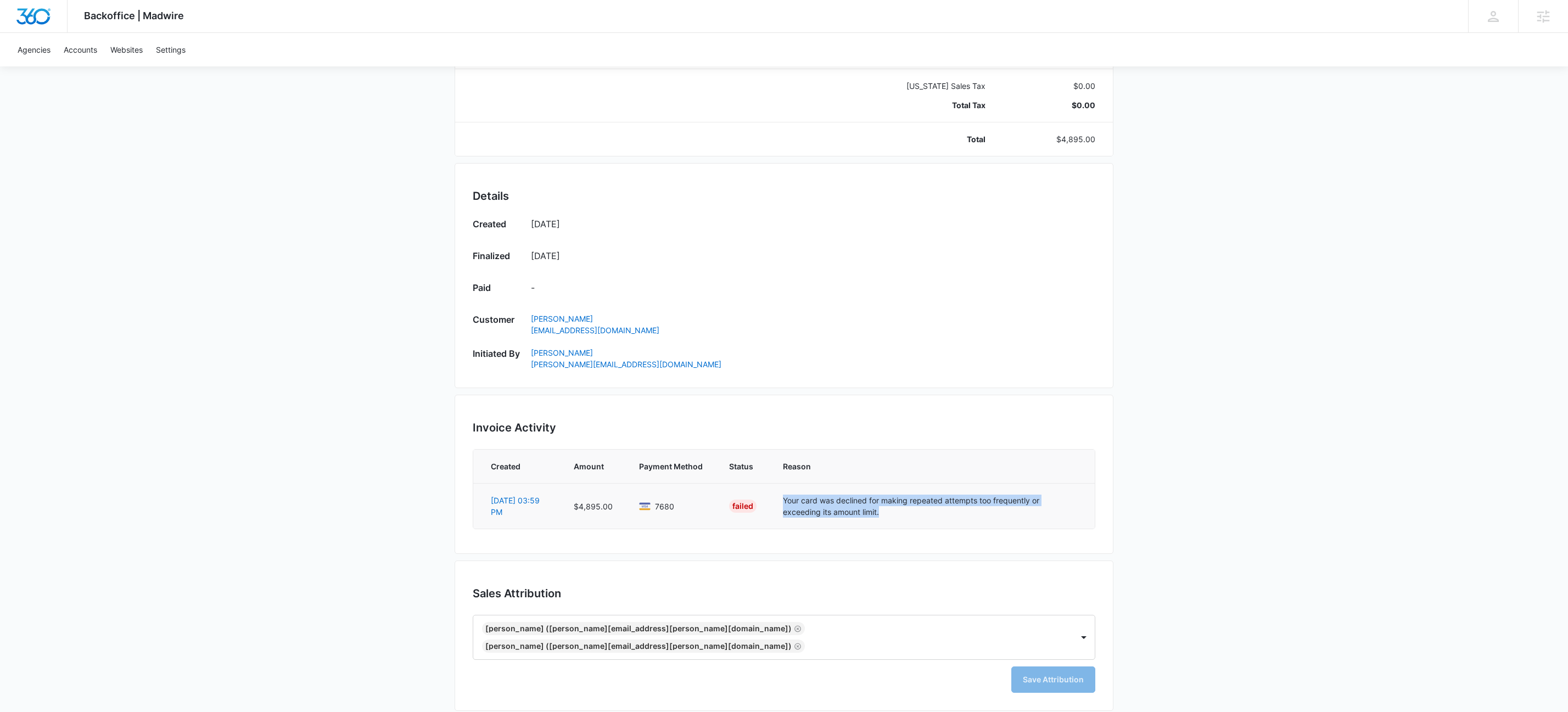
drag, startPoint x: 780, startPoint y: 501, endPoint x: 809, endPoint y: 525, distance: 37.6
click at [846, 520] on td "Your card was declined for making repeated attempts too frequently or exceeding…" at bounding box center [932, 506] width 325 height 46
copy td "Your card was declined for making repeated attempts too frequently or exceeding…"
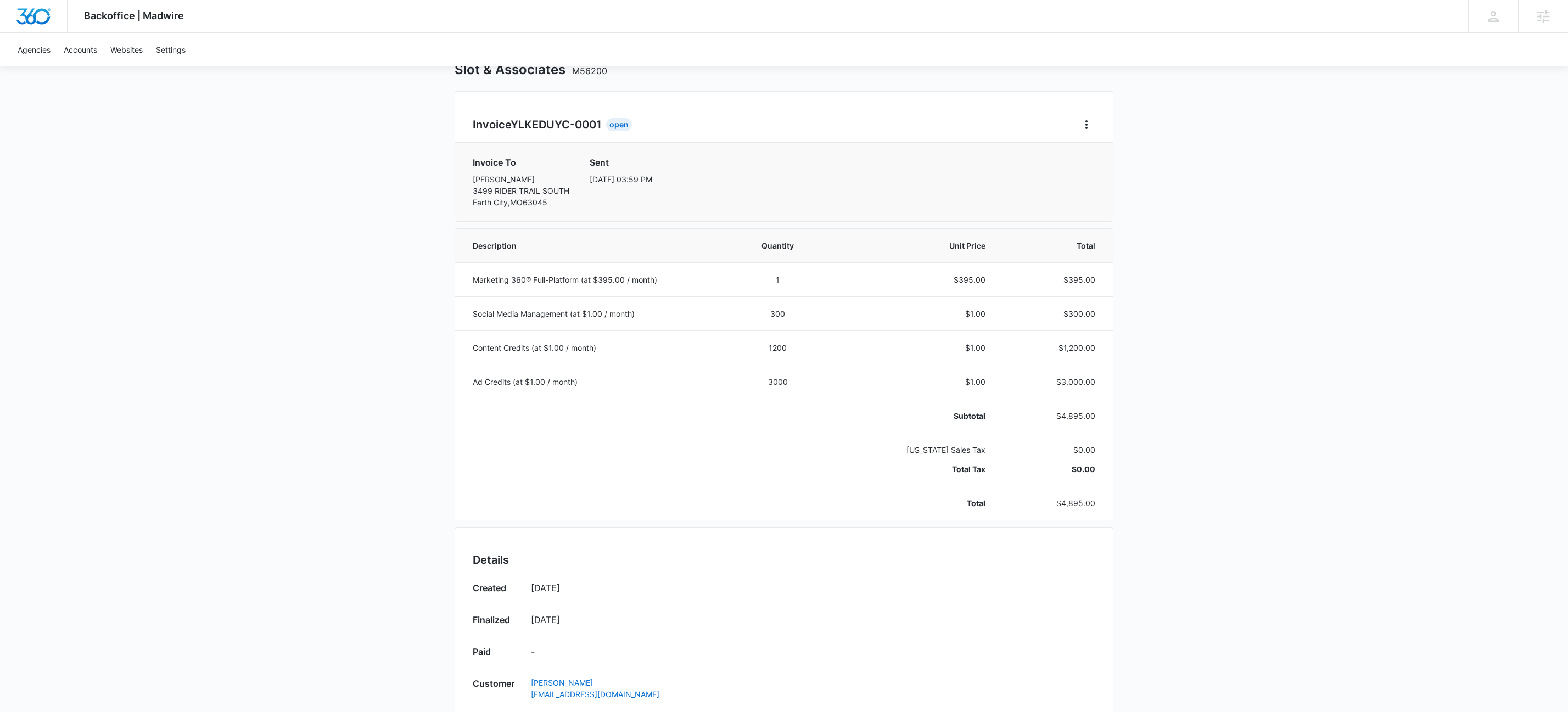
scroll to position [0, 0]
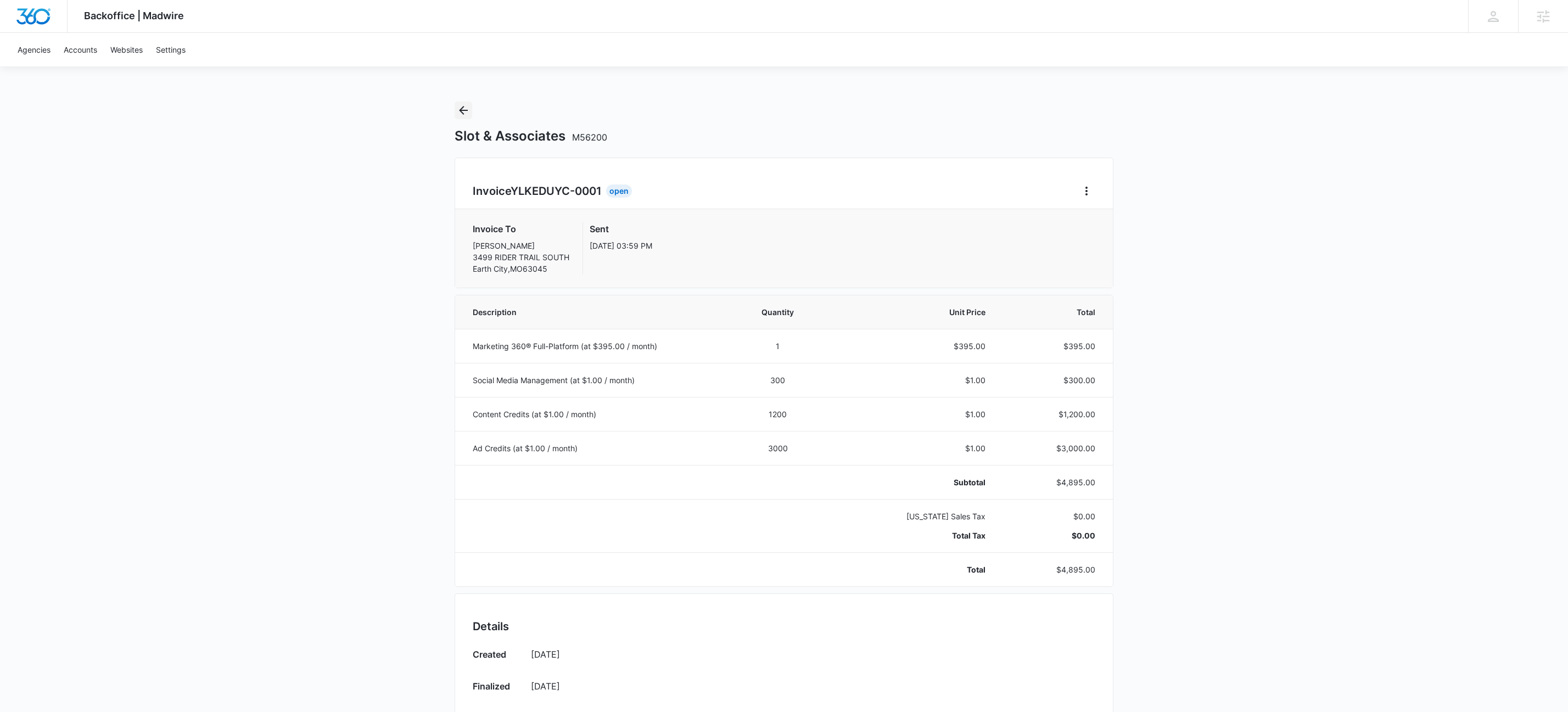
click at [464, 113] on icon "Back" at bounding box center [463, 110] width 13 height 13
